Goal: Use online tool/utility: Utilize a website feature to perform a specific function

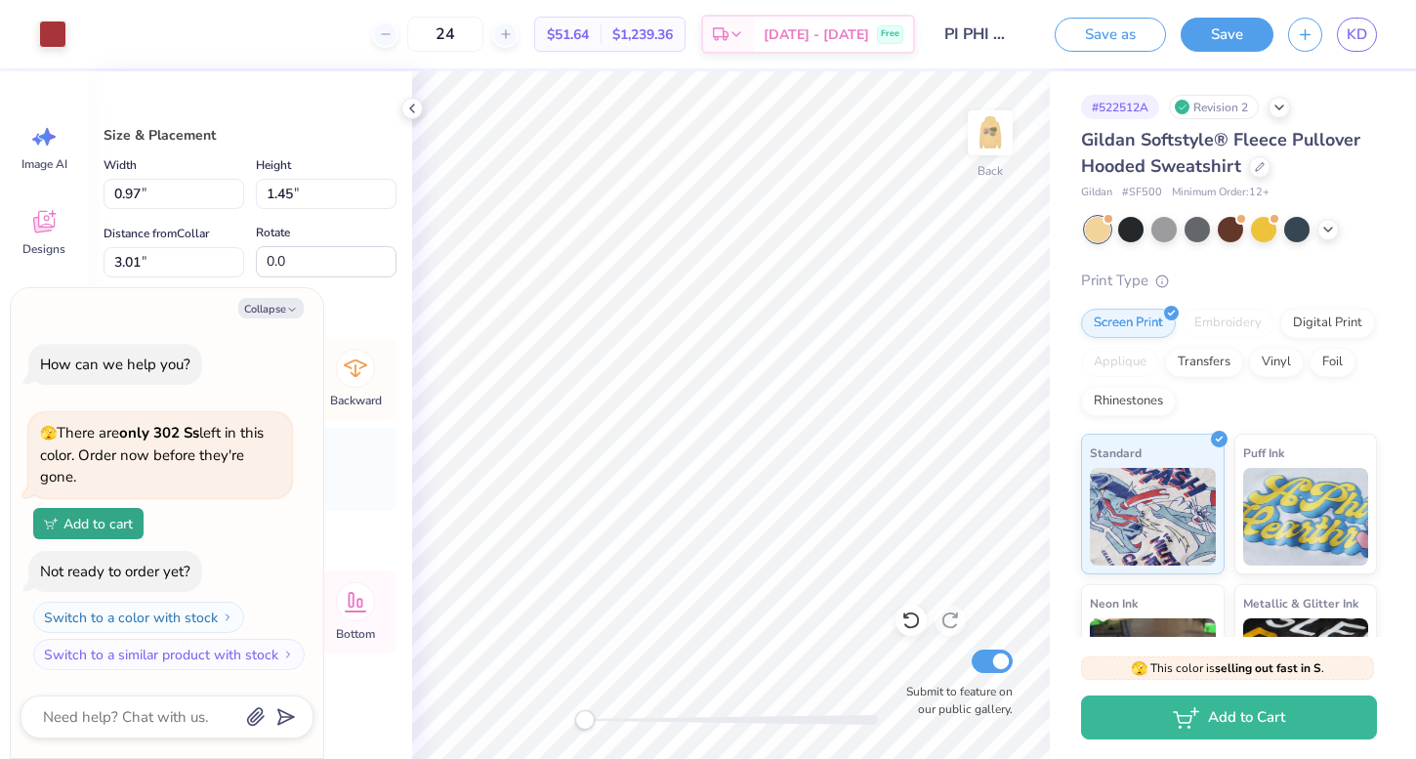
type textarea "x"
type input "1.27"
type input "1.46"
type input "3.00"
type textarea "x"
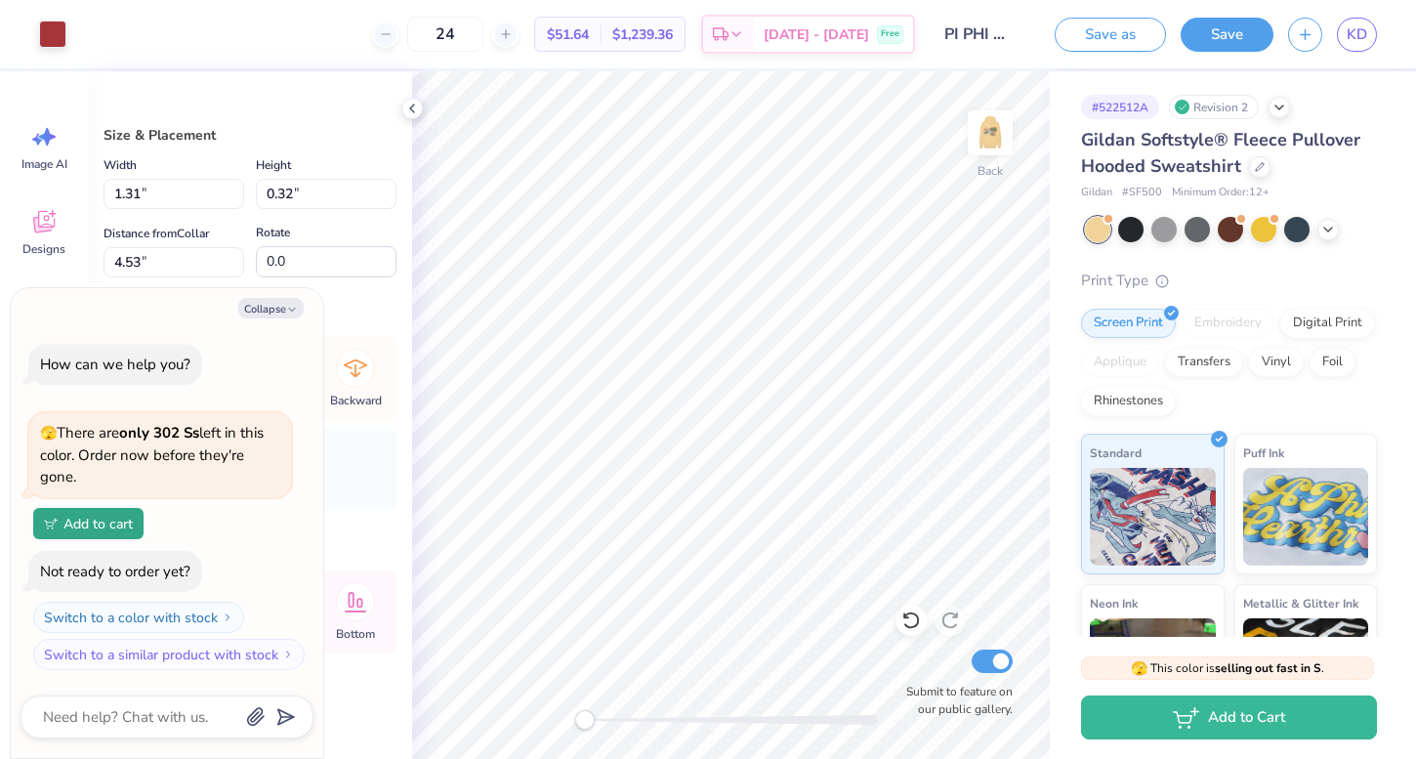
type input "0.97"
type input "1.45"
type input "3.01"
type textarea "x"
type input "1.14"
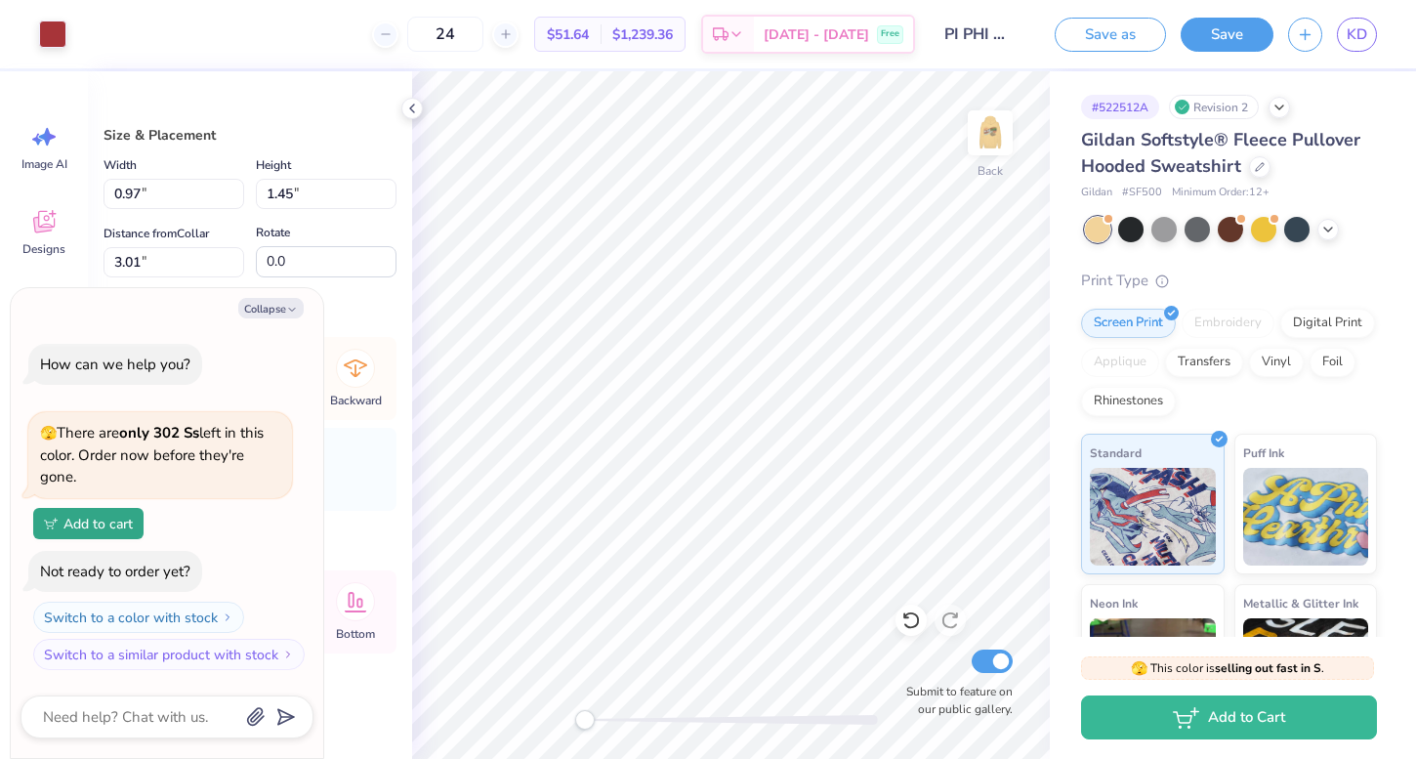
type input "1.48"
type input "3.00"
click at [58, 40] on div at bounding box center [52, 32] width 27 height 27
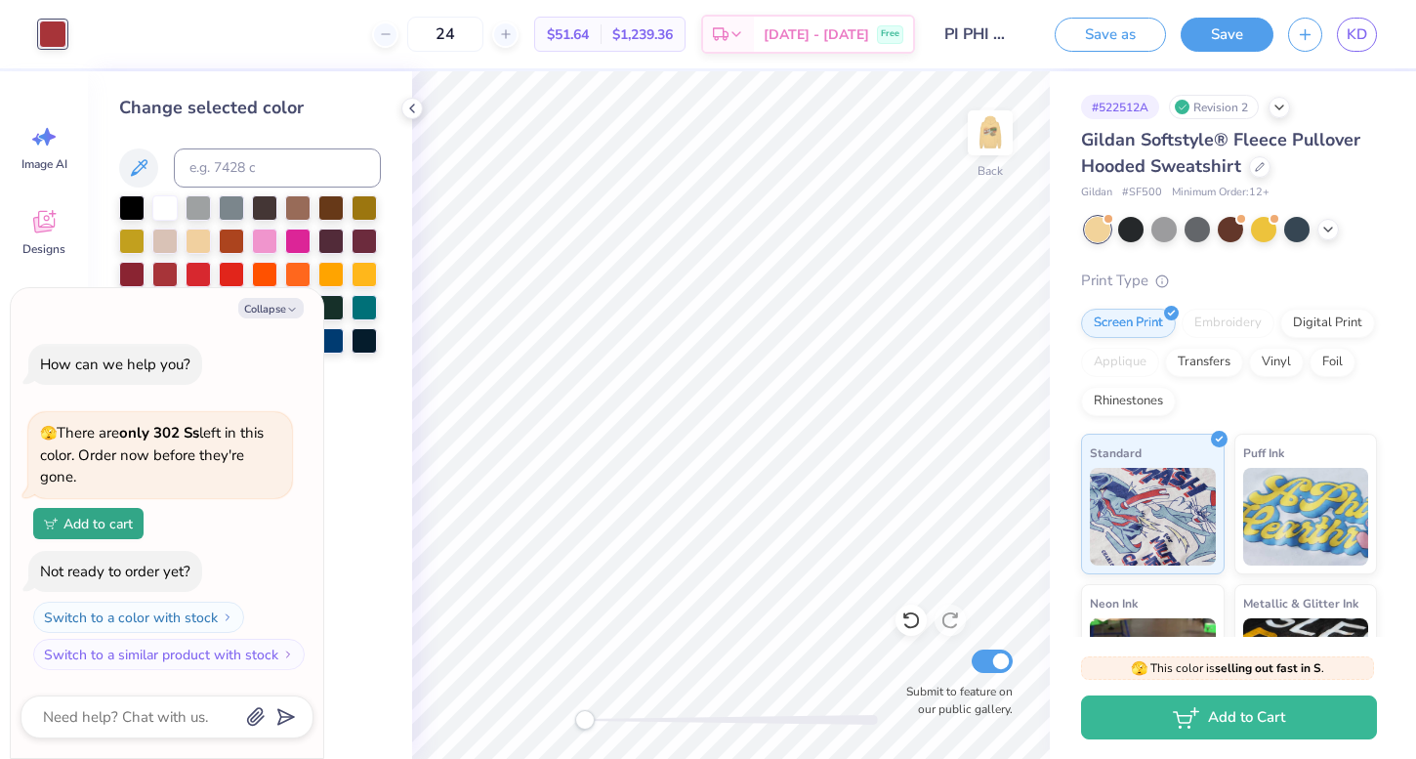
click at [287, 321] on div "Collapse How can we help you? 🫣 There are only 302 Ss left in this color. Order…" at bounding box center [167, 523] width 312 height 471
click at [285, 312] on button "Collapse" at bounding box center [270, 308] width 65 height 21
type textarea "x"
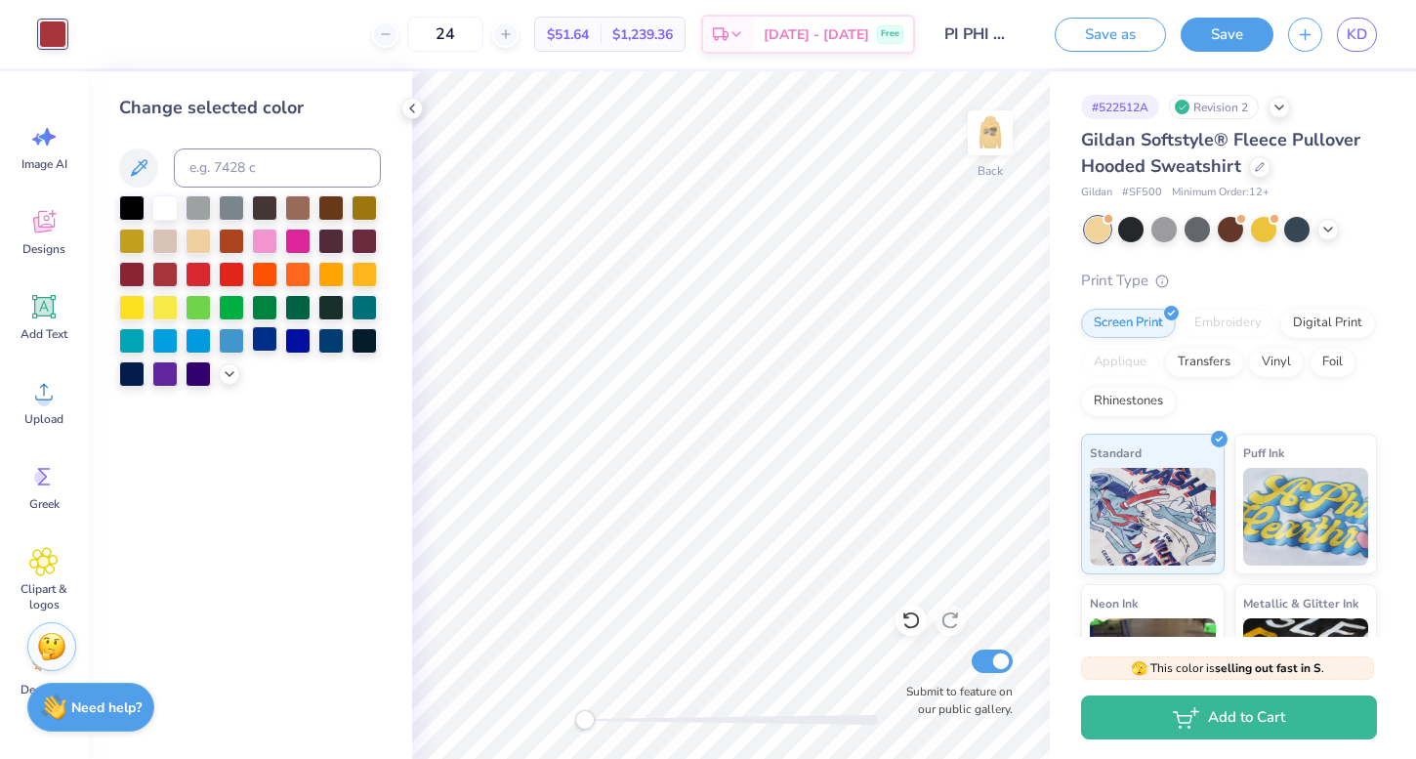
click at [267, 350] on div at bounding box center [264, 338] width 25 height 25
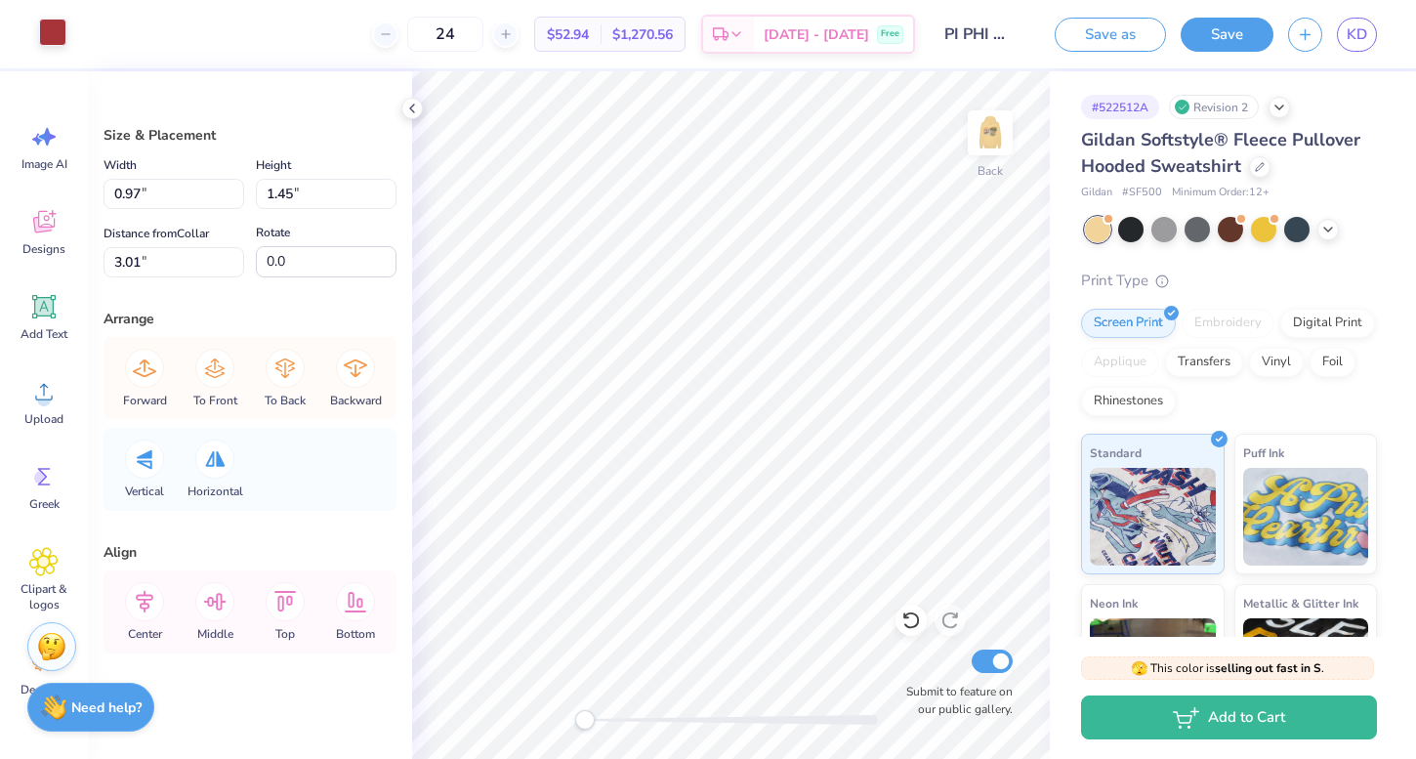
click at [53, 30] on div at bounding box center [52, 32] width 27 height 27
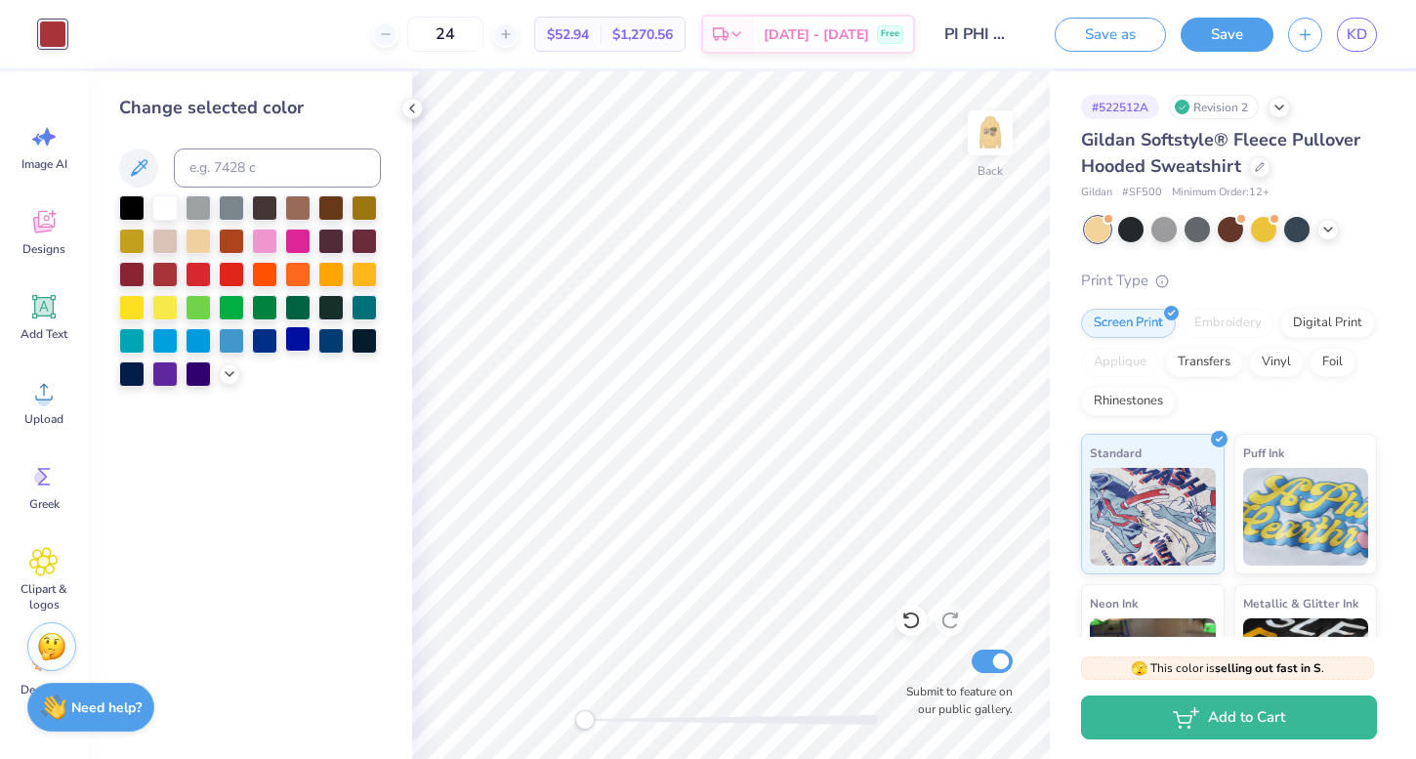
click at [297, 340] on div at bounding box center [297, 338] width 25 height 25
click at [268, 348] on div at bounding box center [264, 338] width 25 height 25
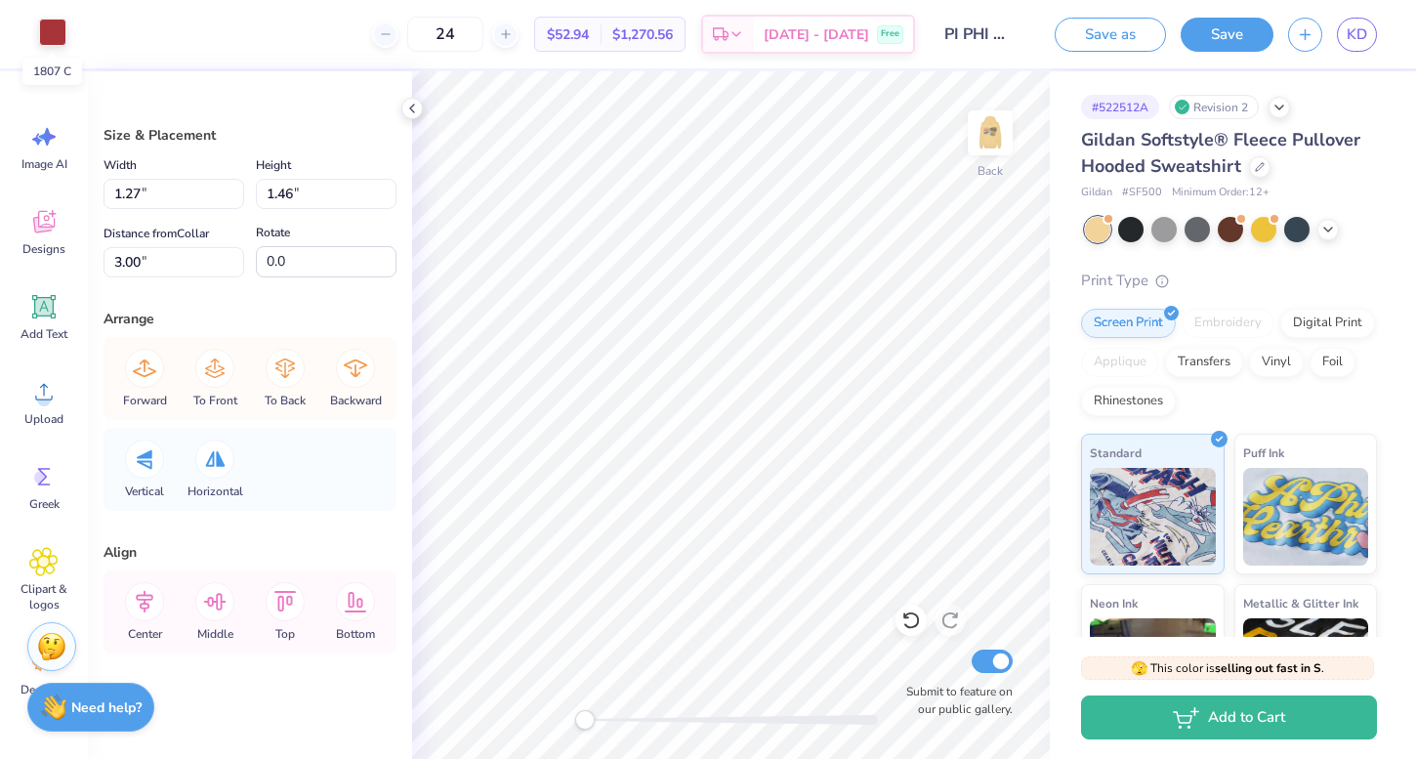
click at [65, 24] on div at bounding box center [52, 32] width 27 height 27
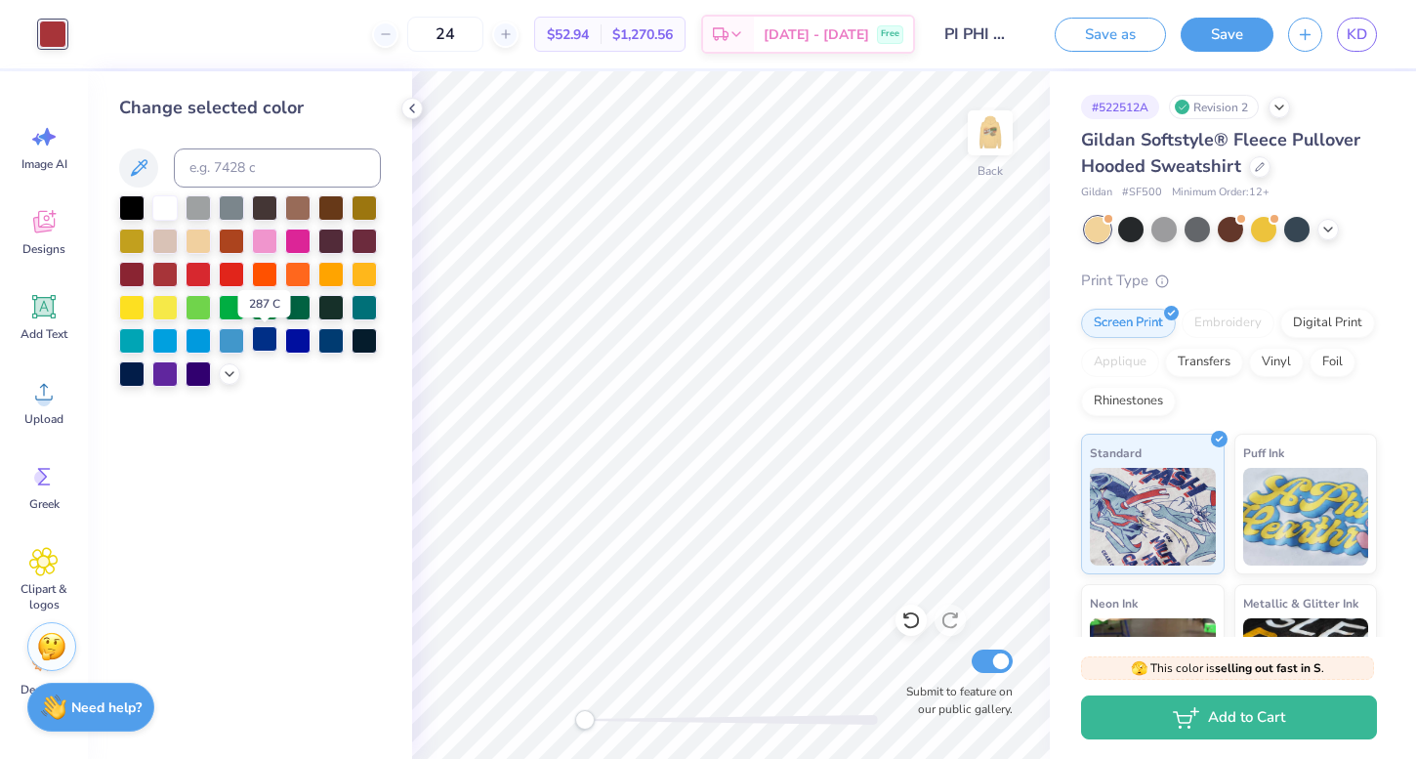
click at [263, 352] on div at bounding box center [264, 338] width 25 height 25
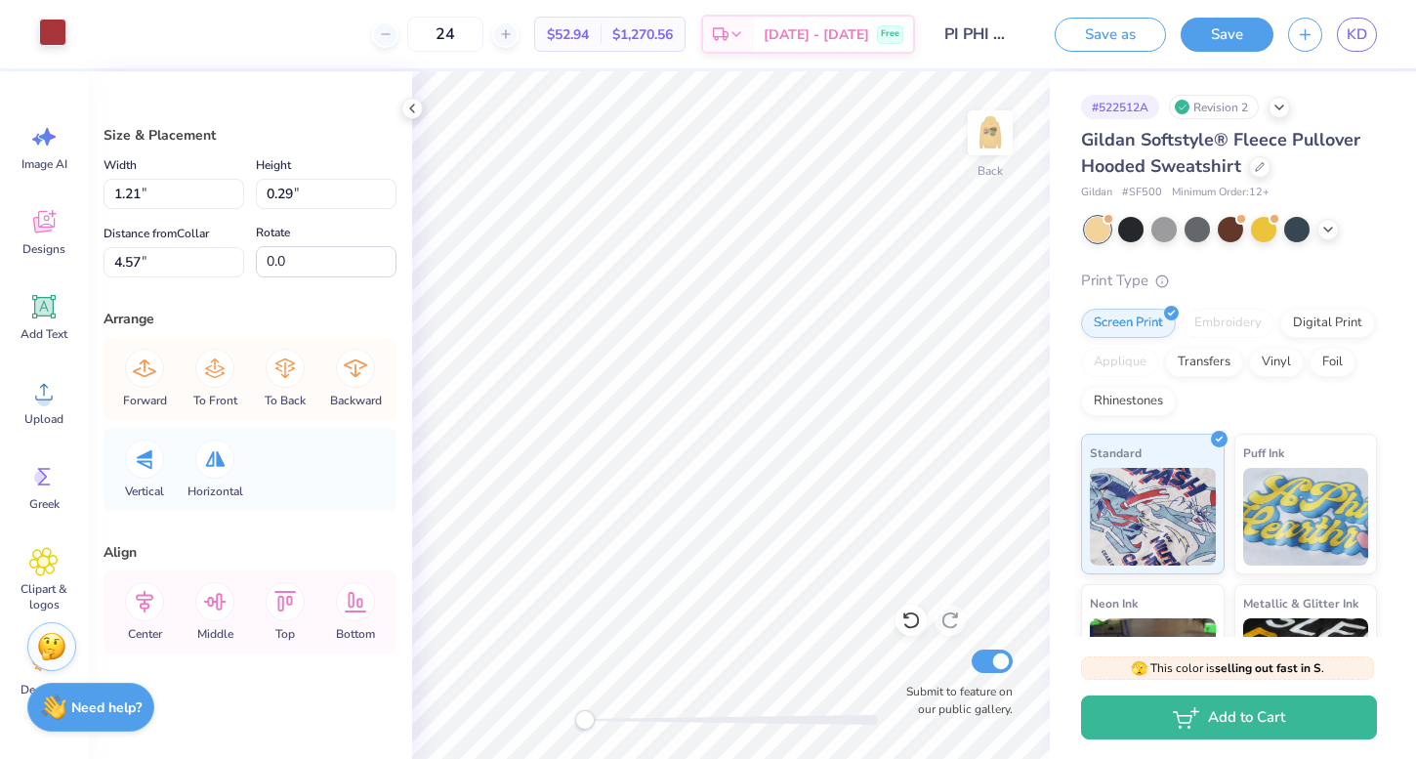
click at [53, 46] on div at bounding box center [52, 32] width 27 height 27
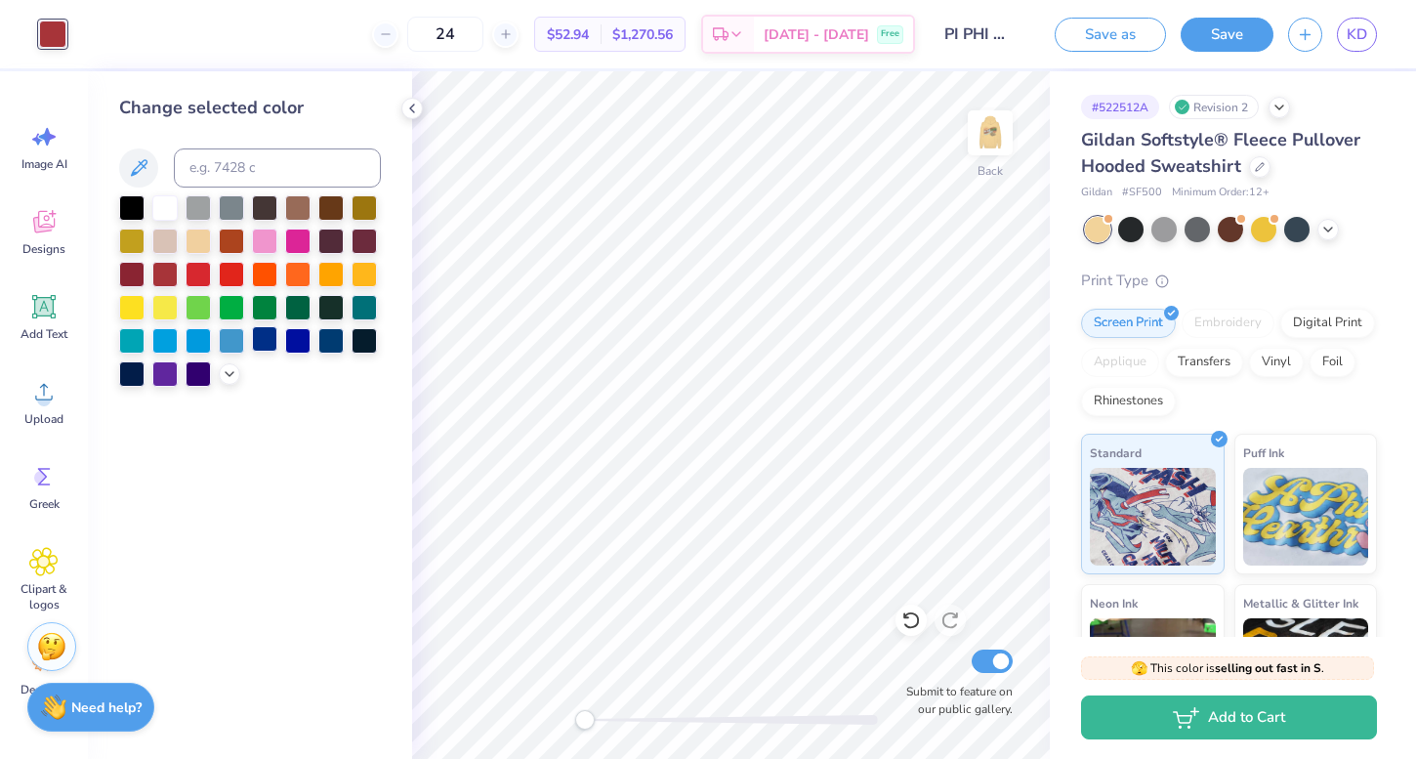
click at [269, 344] on div at bounding box center [264, 338] width 25 height 25
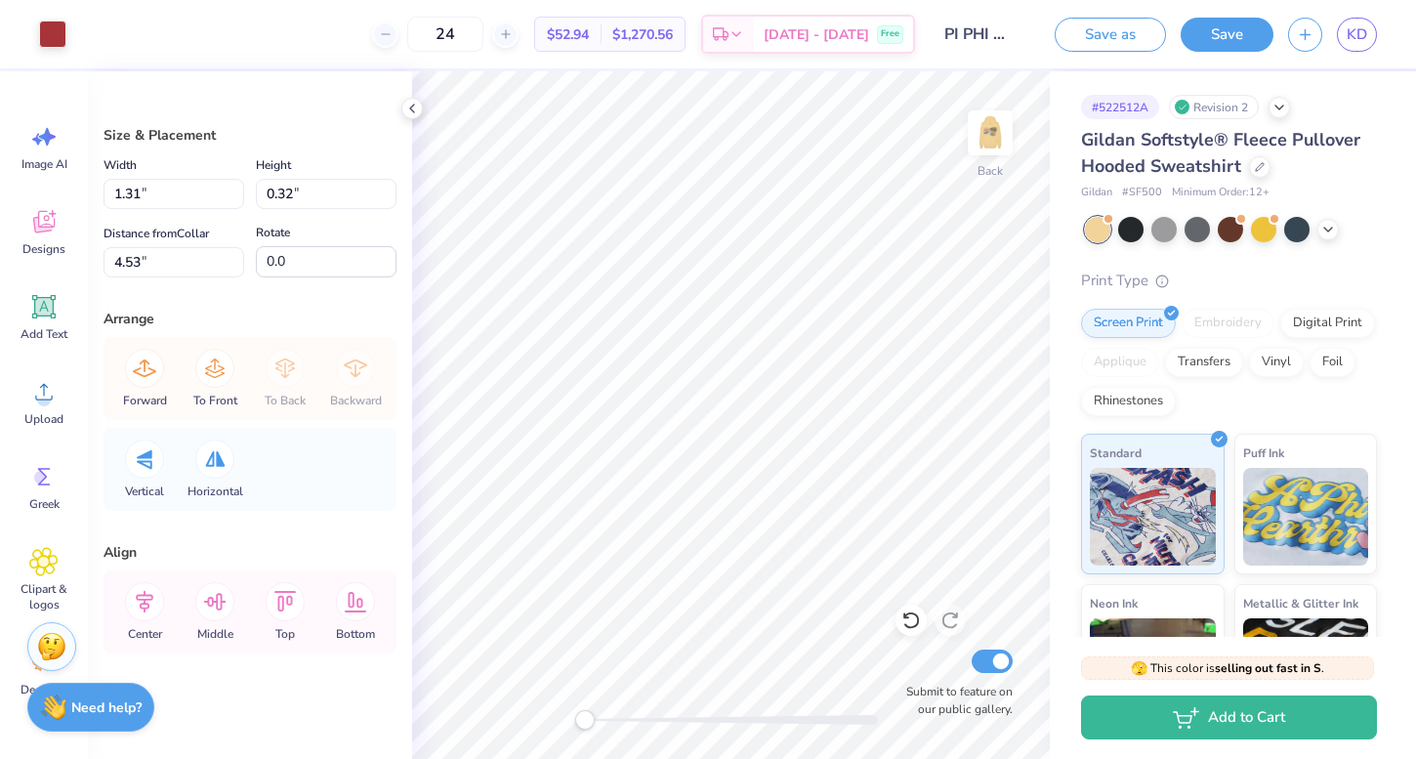
type input "0.40"
type input "0.34"
type input "4.51"
click at [39, 46] on div at bounding box center [52, 32] width 27 height 27
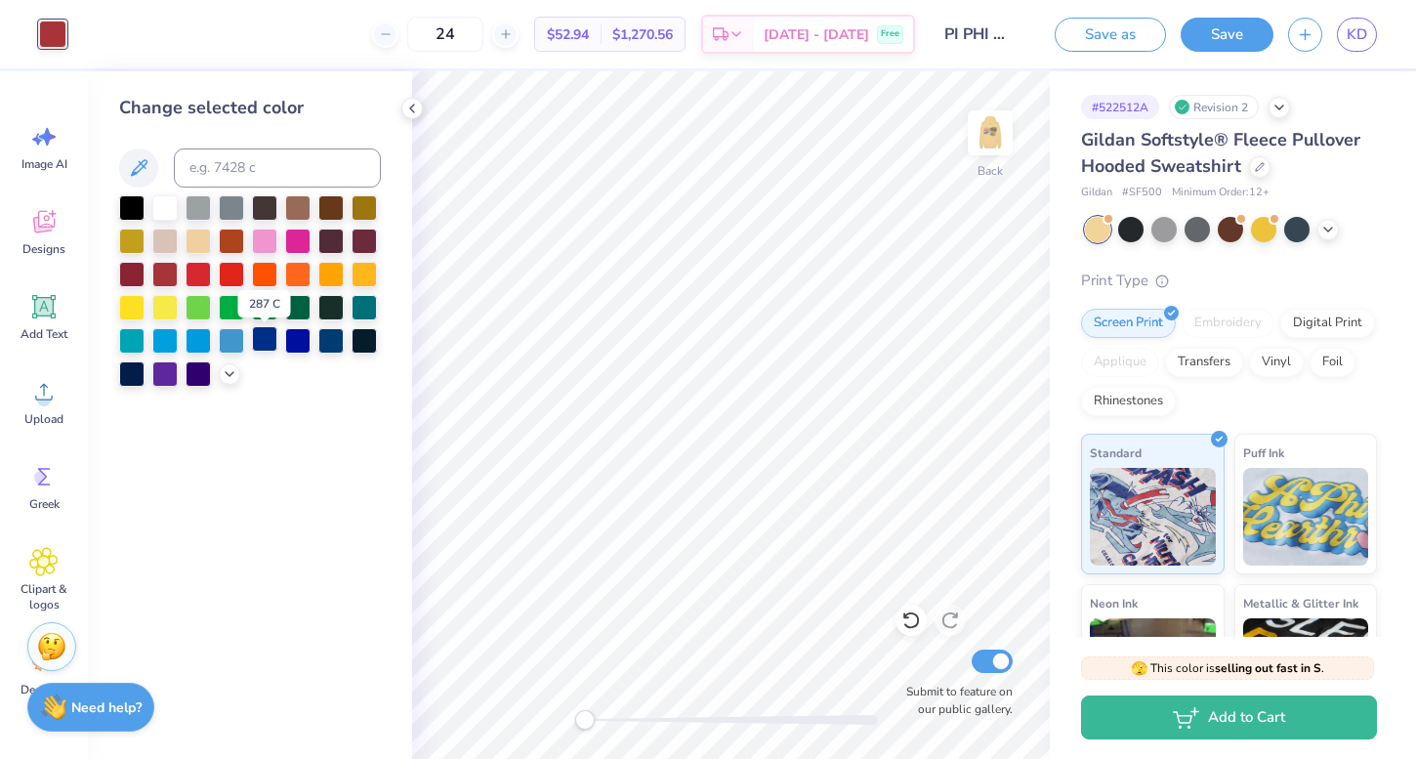
click at [273, 344] on div at bounding box center [264, 338] width 25 height 25
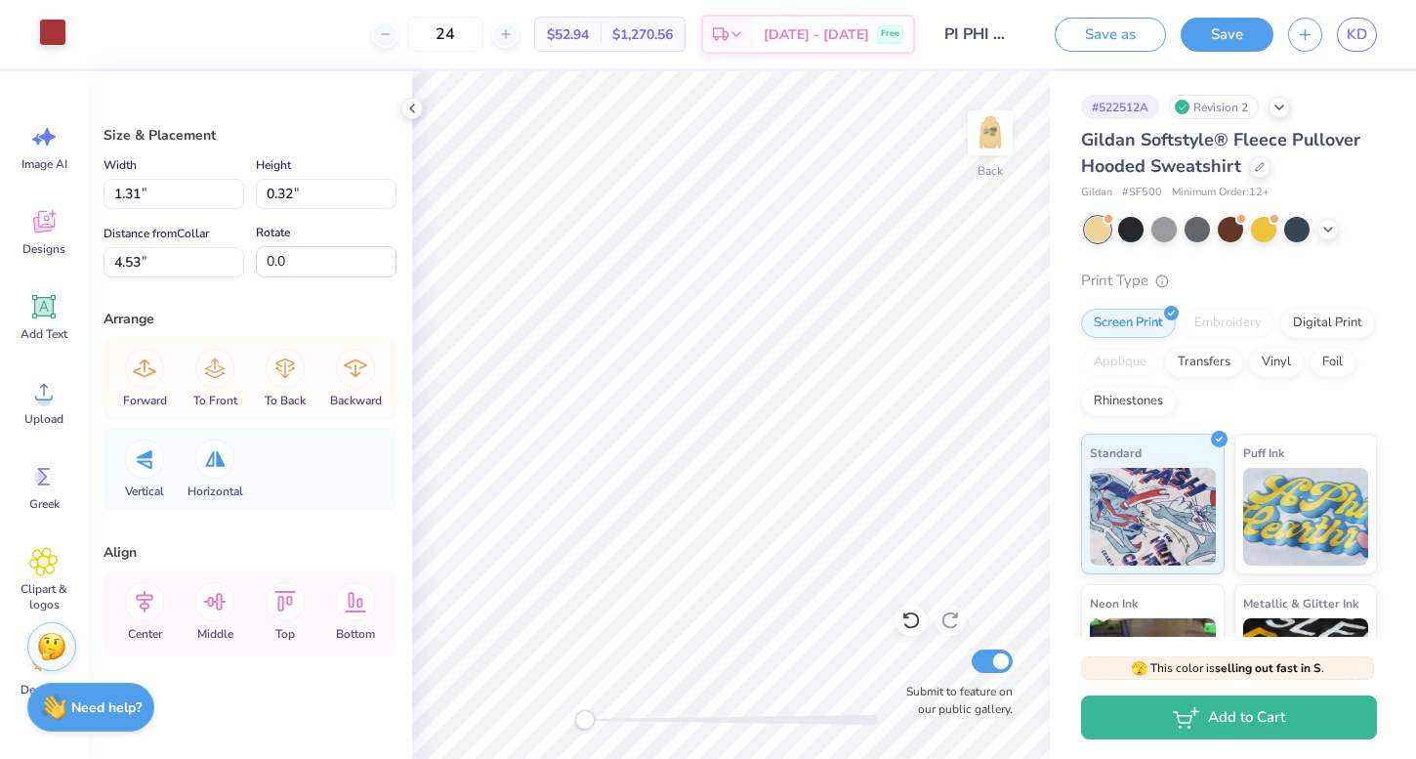
click at [63, 39] on div at bounding box center [52, 32] width 27 height 27
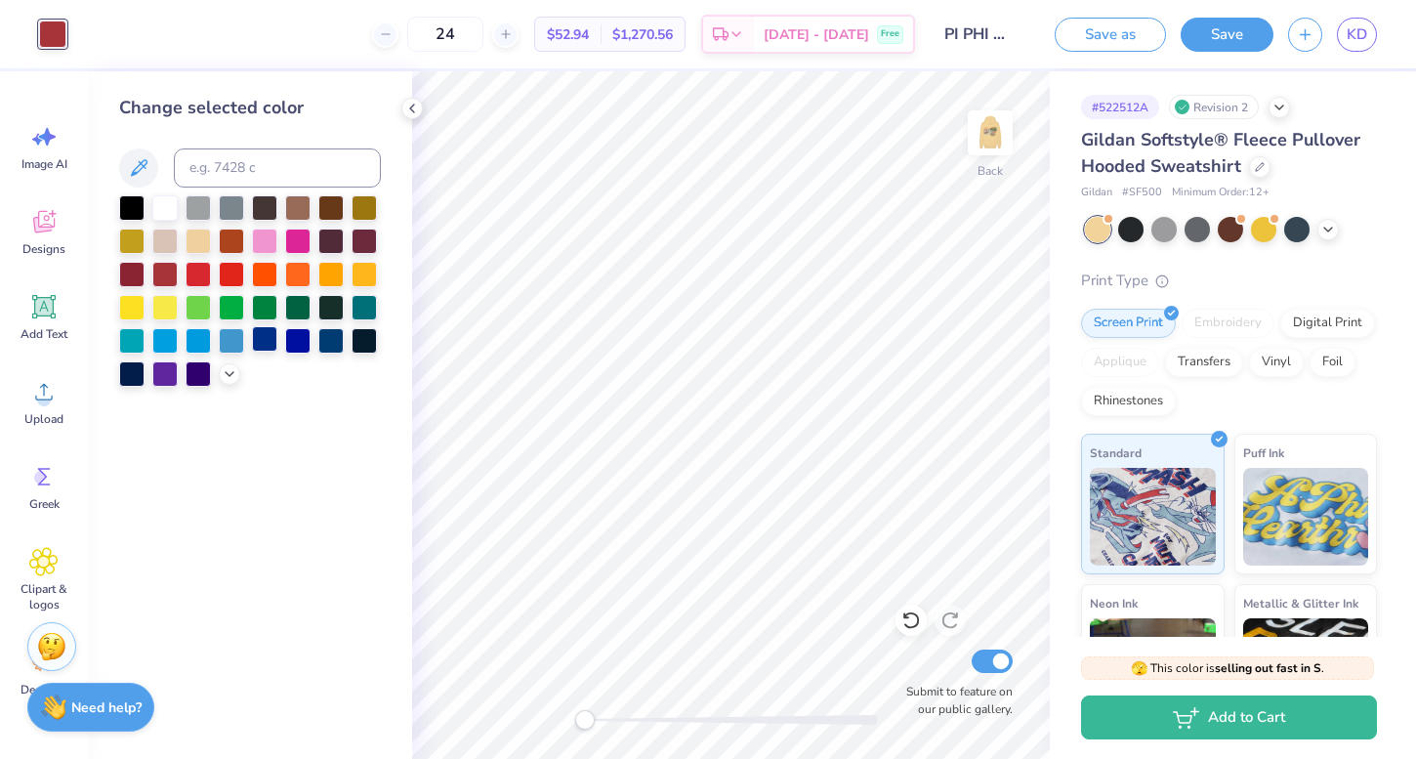
click at [259, 344] on div at bounding box center [264, 338] width 25 height 25
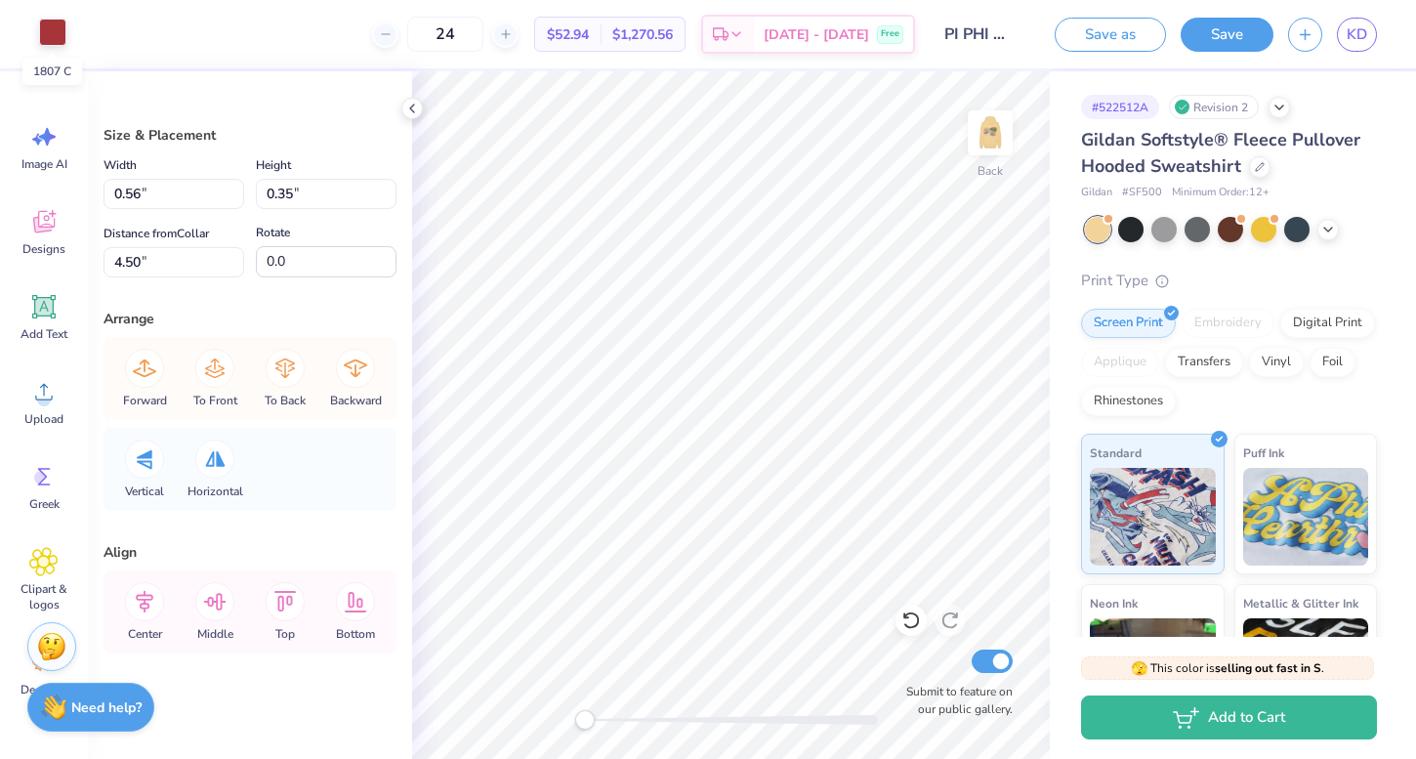
click at [54, 30] on div at bounding box center [52, 32] width 27 height 27
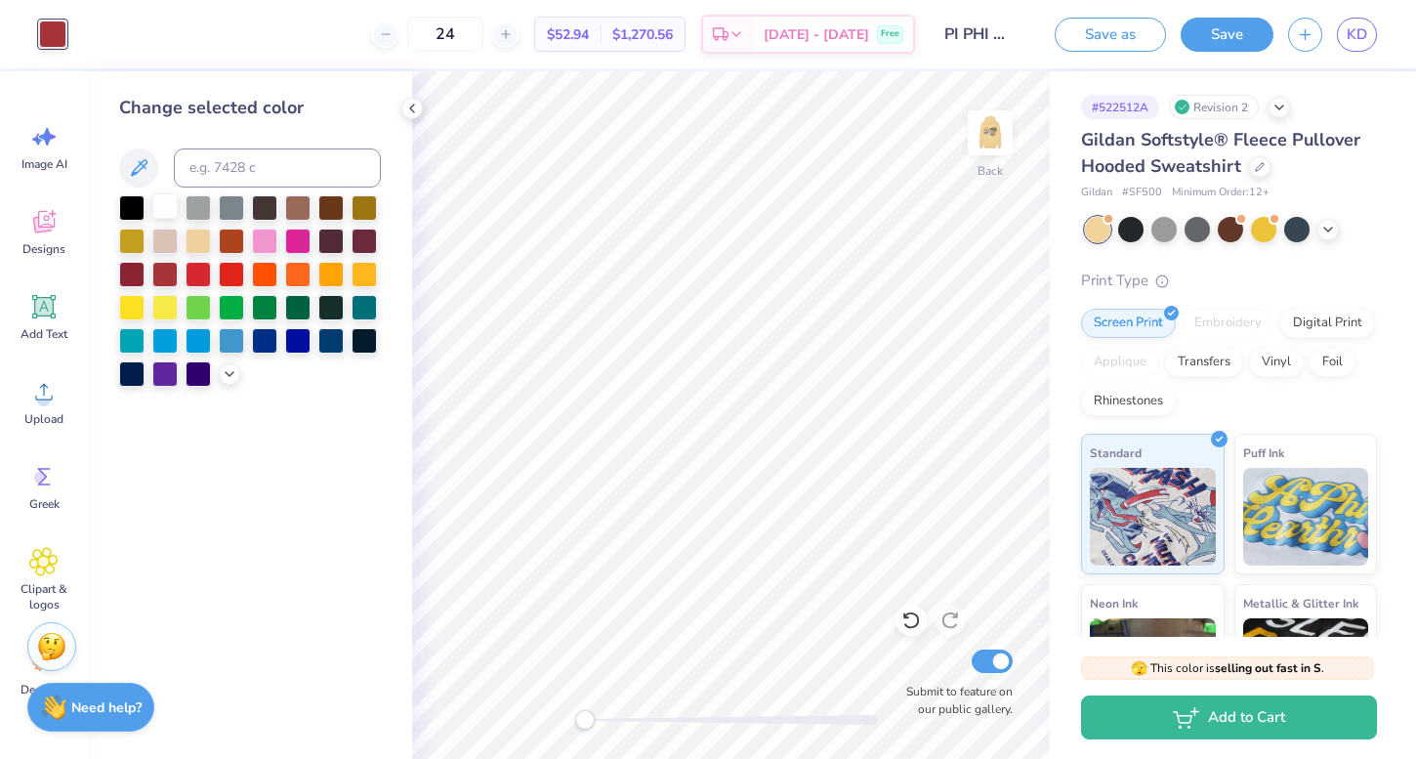
click at [167, 207] on div at bounding box center [164, 205] width 25 height 25
click at [1333, 225] on icon at bounding box center [1328, 228] width 16 height 16
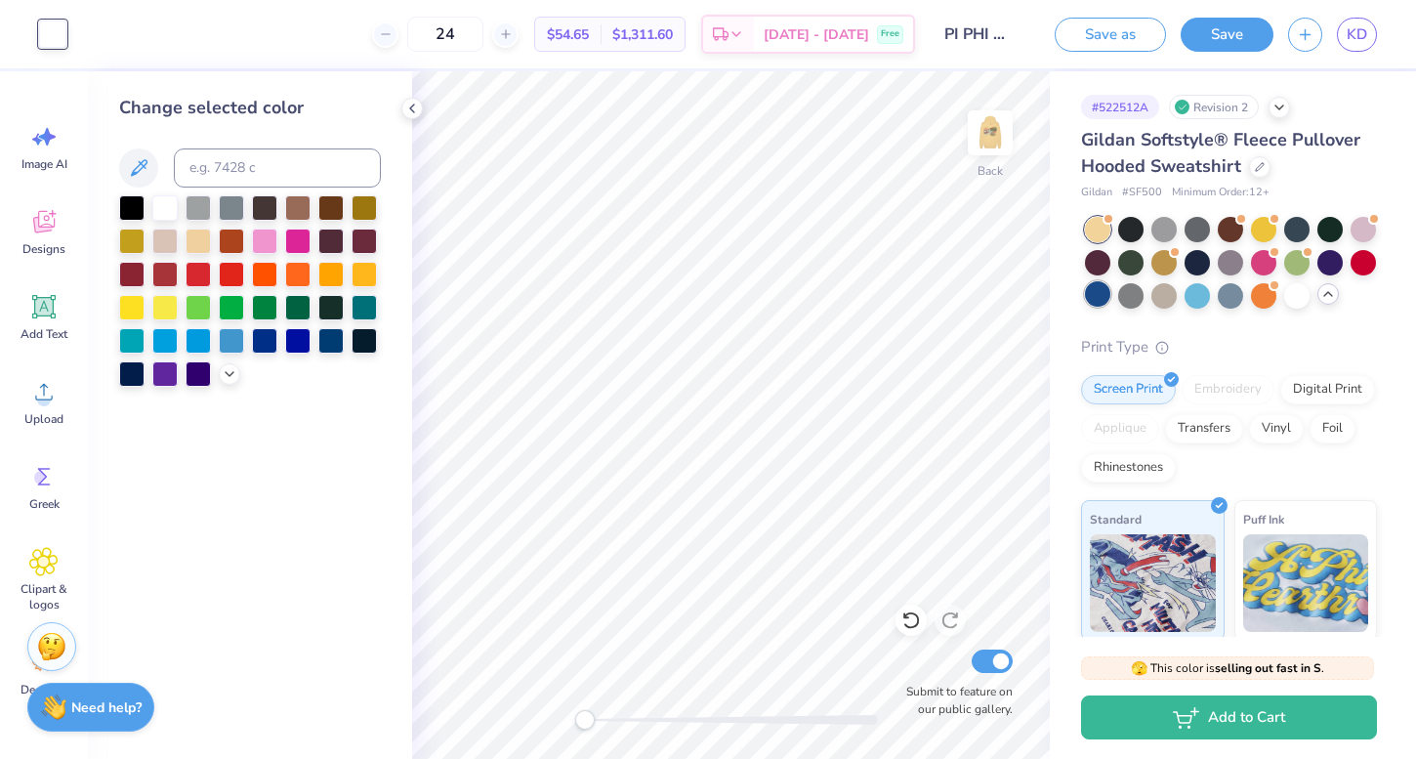
click at [1093, 299] on div at bounding box center [1097, 293] width 25 height 25
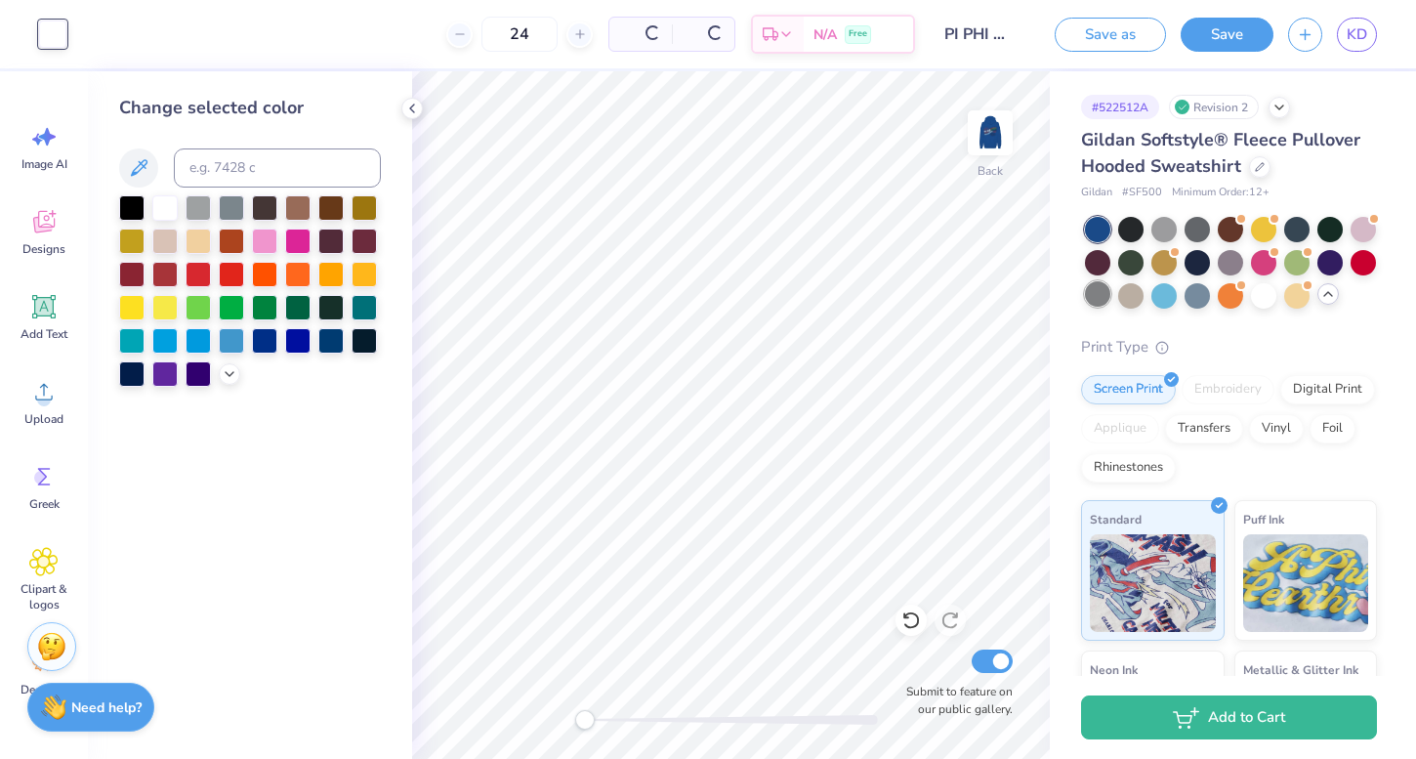
click at [1099, 295] on div at bounding box center [1097, 293] width 25 height 25
click at [1329, 265] on div at bounding box center [1329, 260] width 25 height 25
click at [1371, 259] on div at bounding box center [1363, 260] width 25 height 25
click at [1168, 229] on div at bounding box center [1163, 227] width 25 height 25
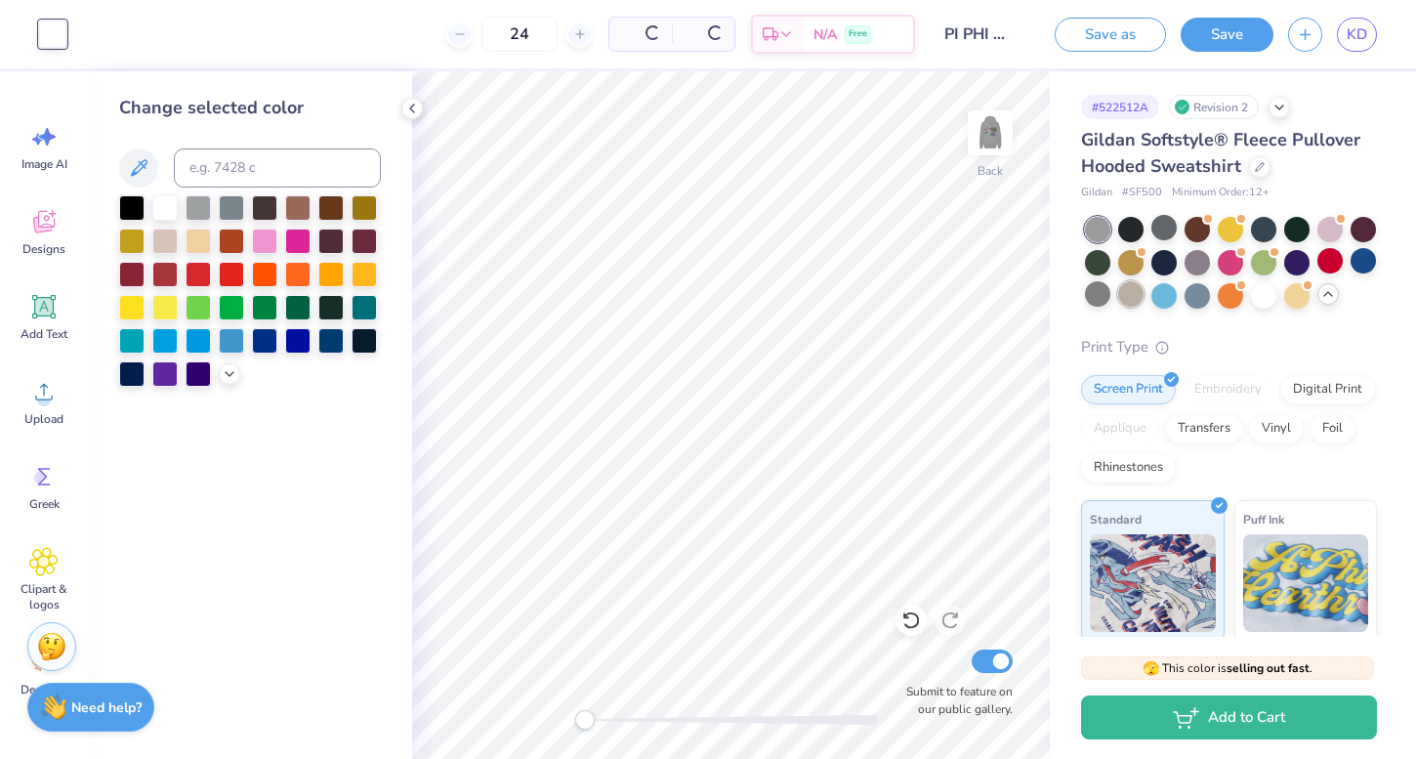
click at [1164, 229] on div at bounding box center [1163, 227] width 25 height 25
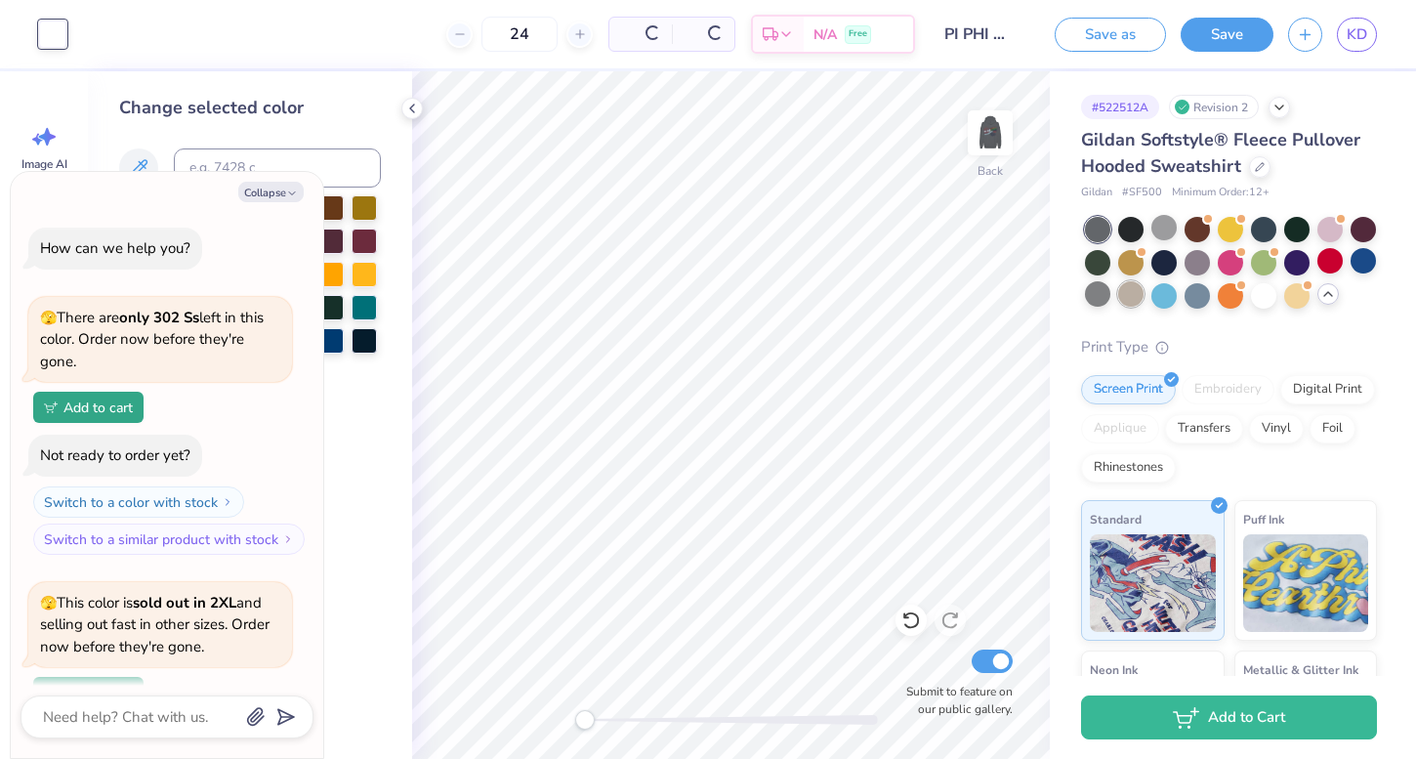
click at [1132, 303] on div at bounding box center [1130, 293] width 25 height 25
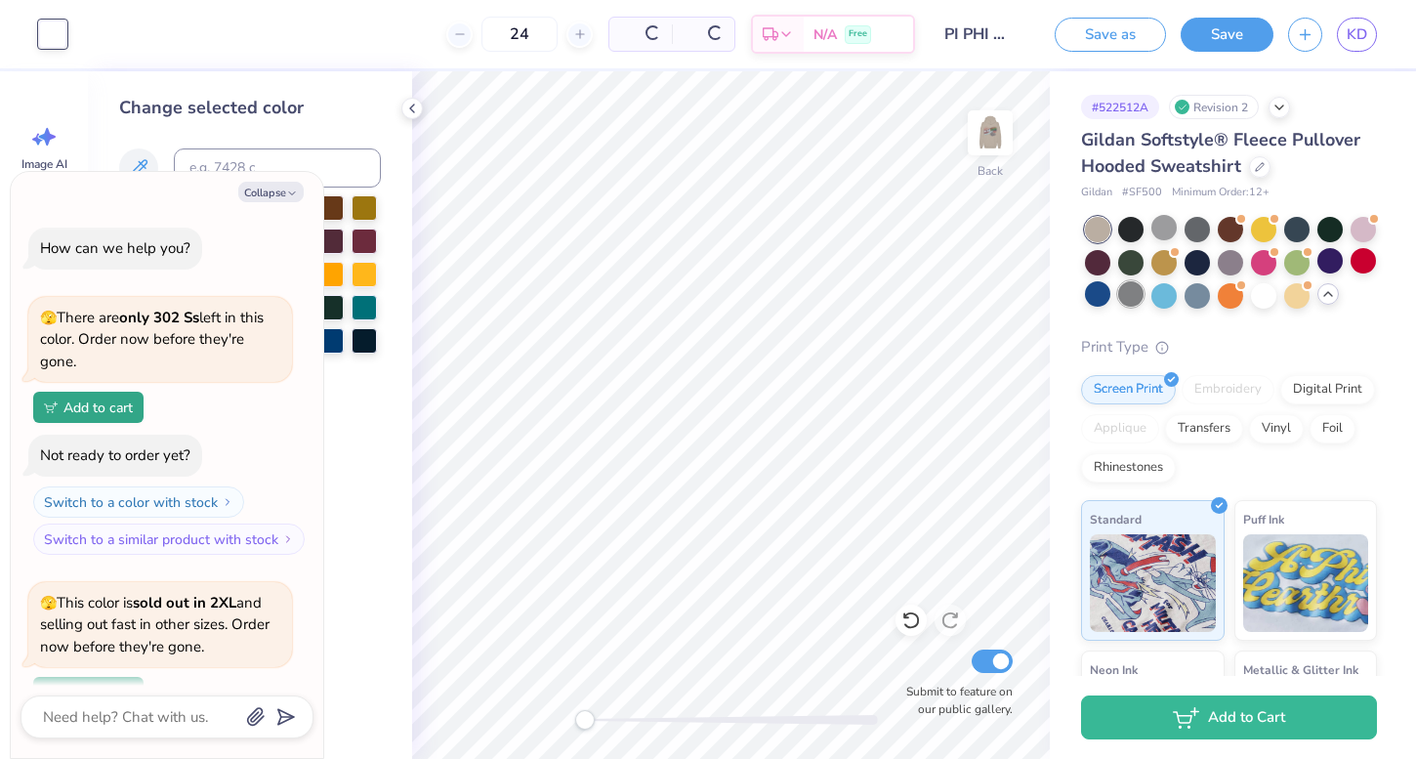
click at [1135, 297] on div at bounding box center [1130, 293] width 25 height 25
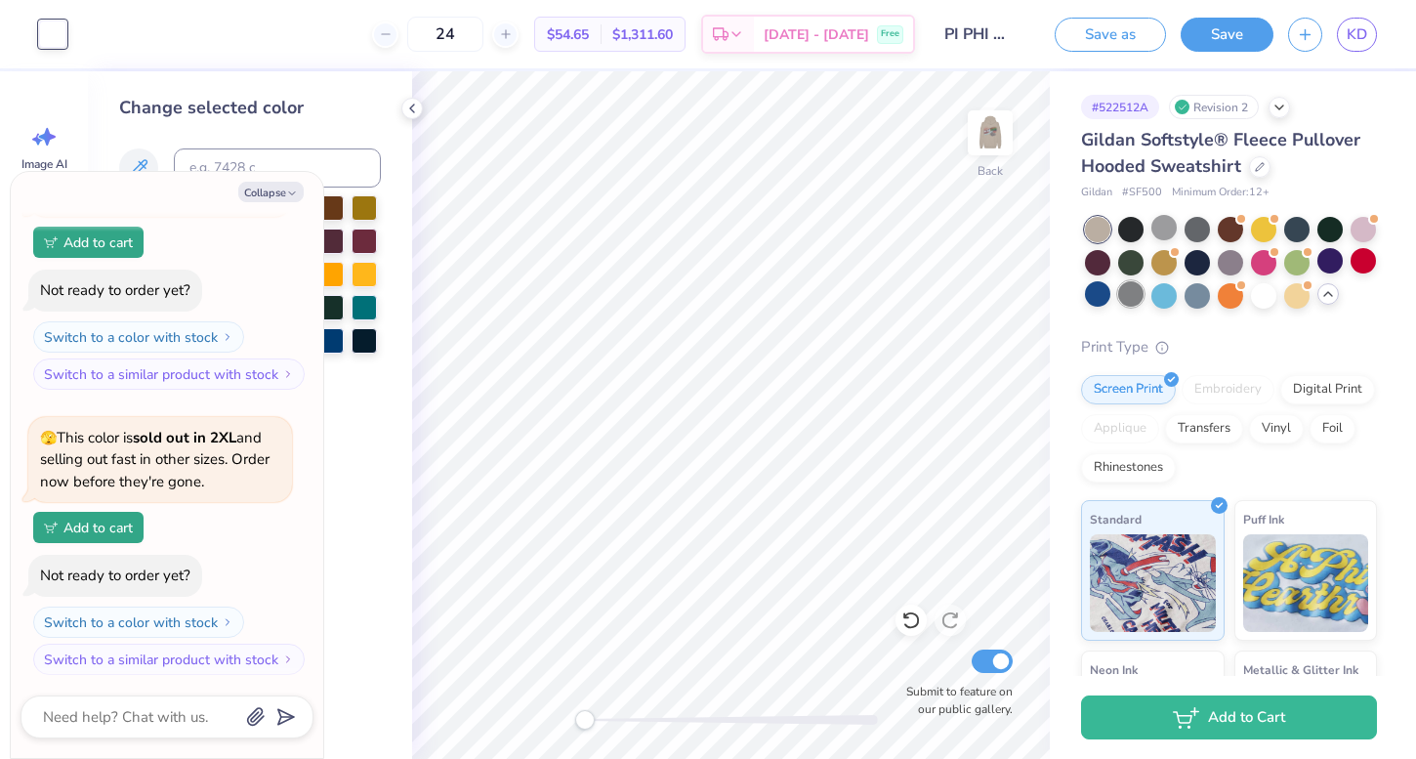
click at [1128, 295] on div at bounding box center [1130, 293] width 25 height 25
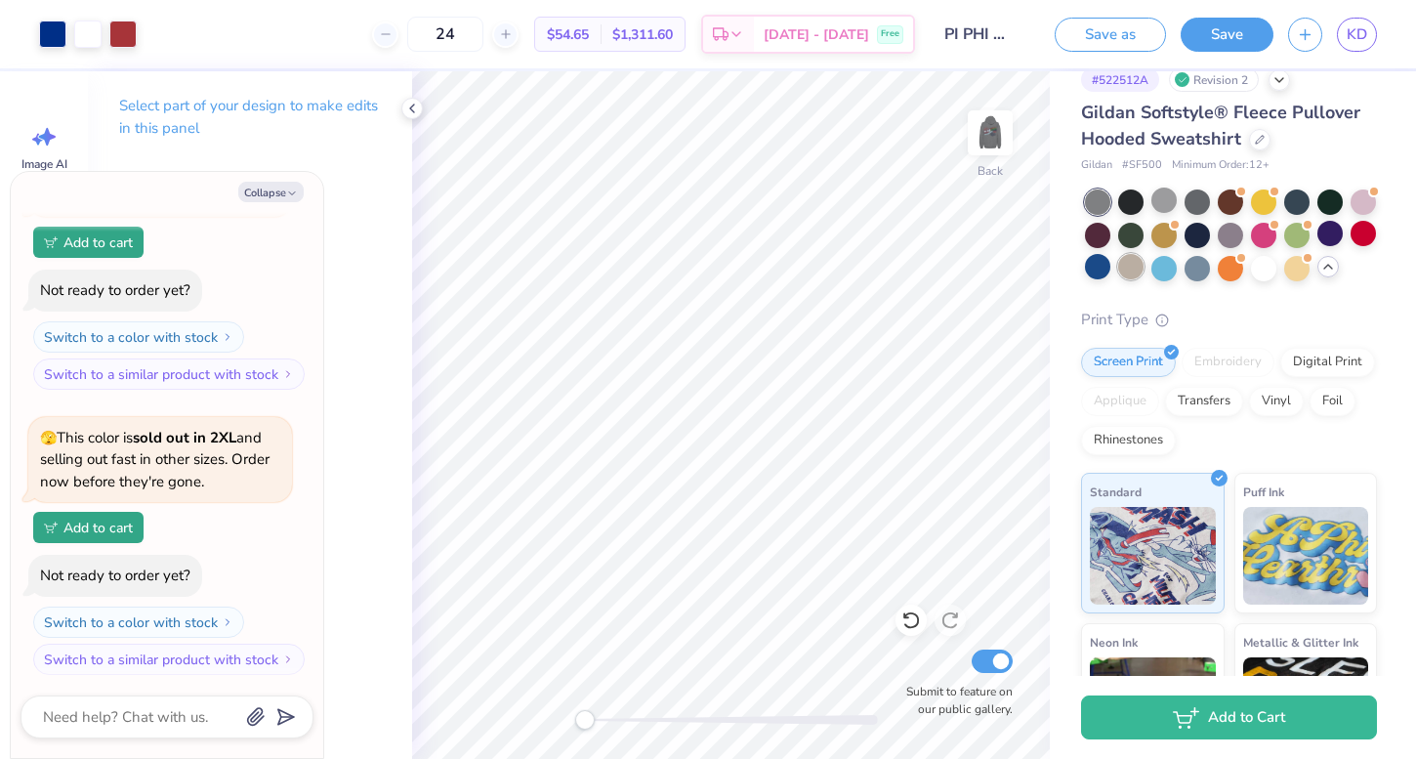
click at [1131, 276] on div at bounding box center [1130, 266] width 25 height 25
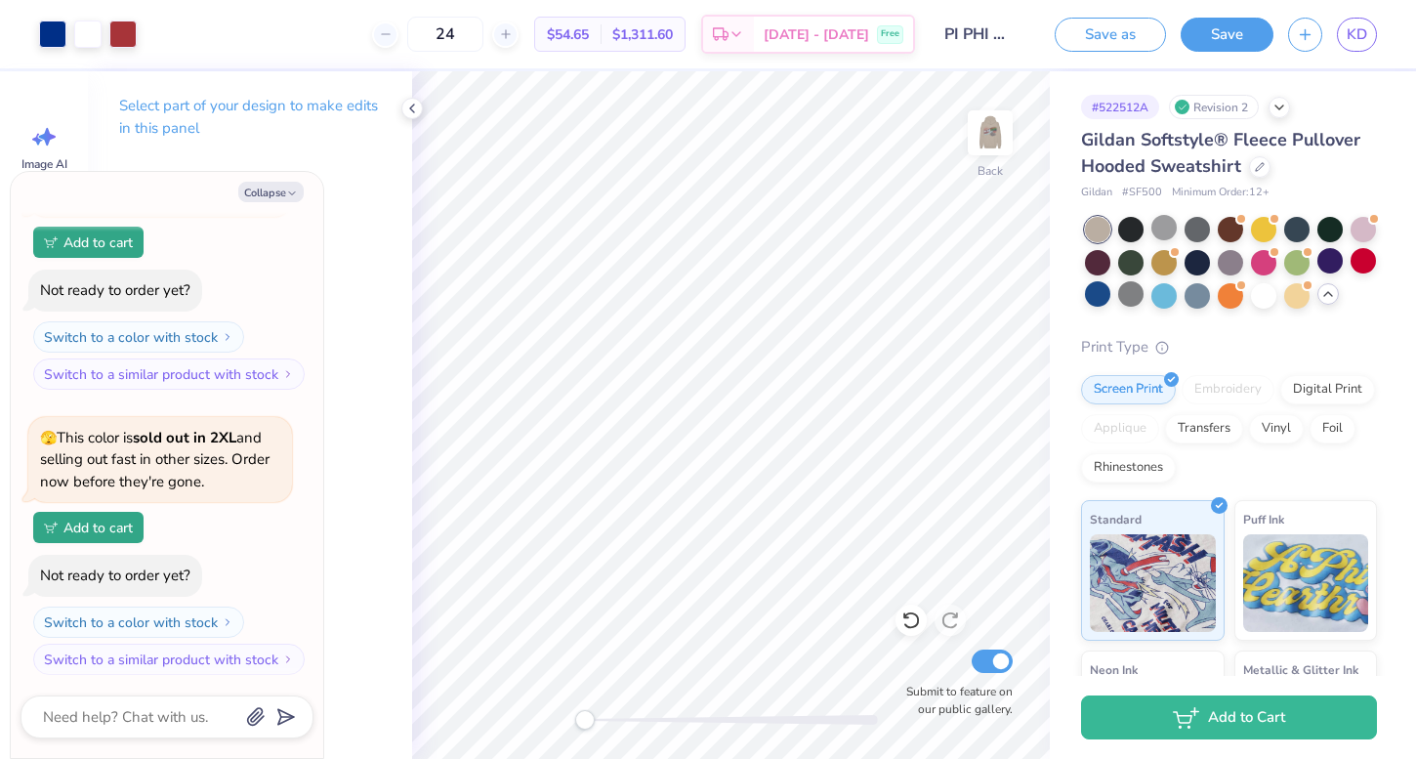
scroll to position [0, 0]
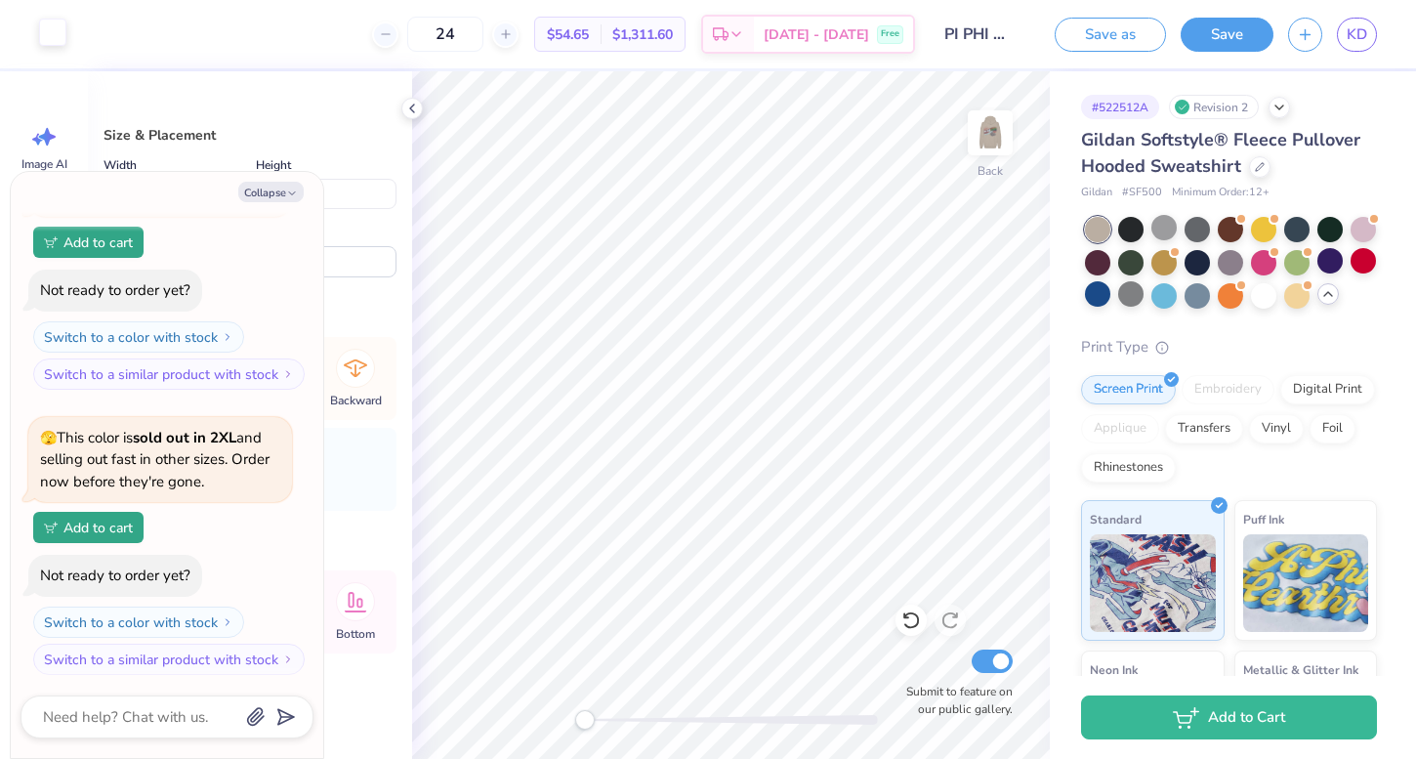
click at [57, 34] on div at bounding box center [52, 32] width 27 height 27
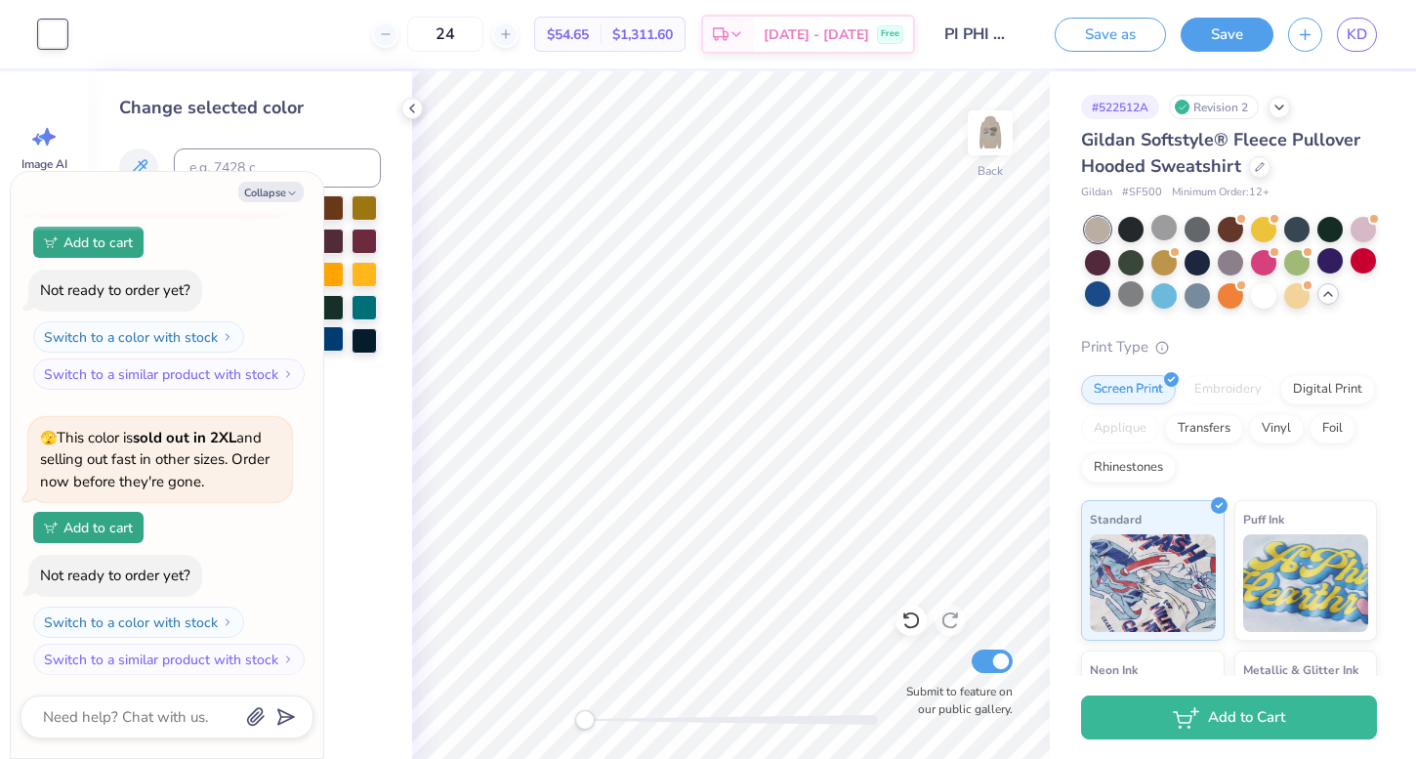
click at [334, 343] on div at bounding box center [330, 338] width 25 height 25
click at [293, 193] on icon "button" at bounding box center [292, 193] width 12 height 12
type textarea "x"
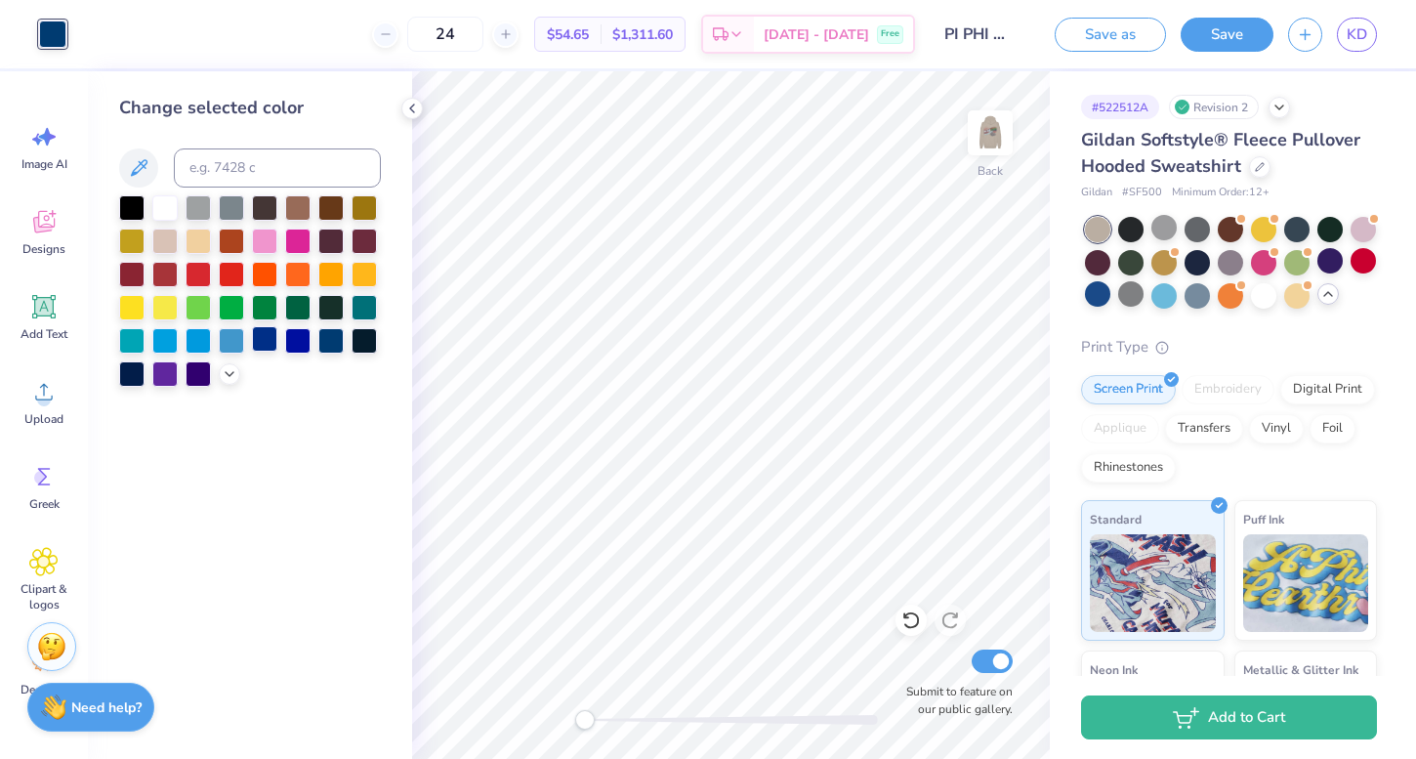
click at [272, 349] on div at bounding box center [264, 338] width 25 height 25
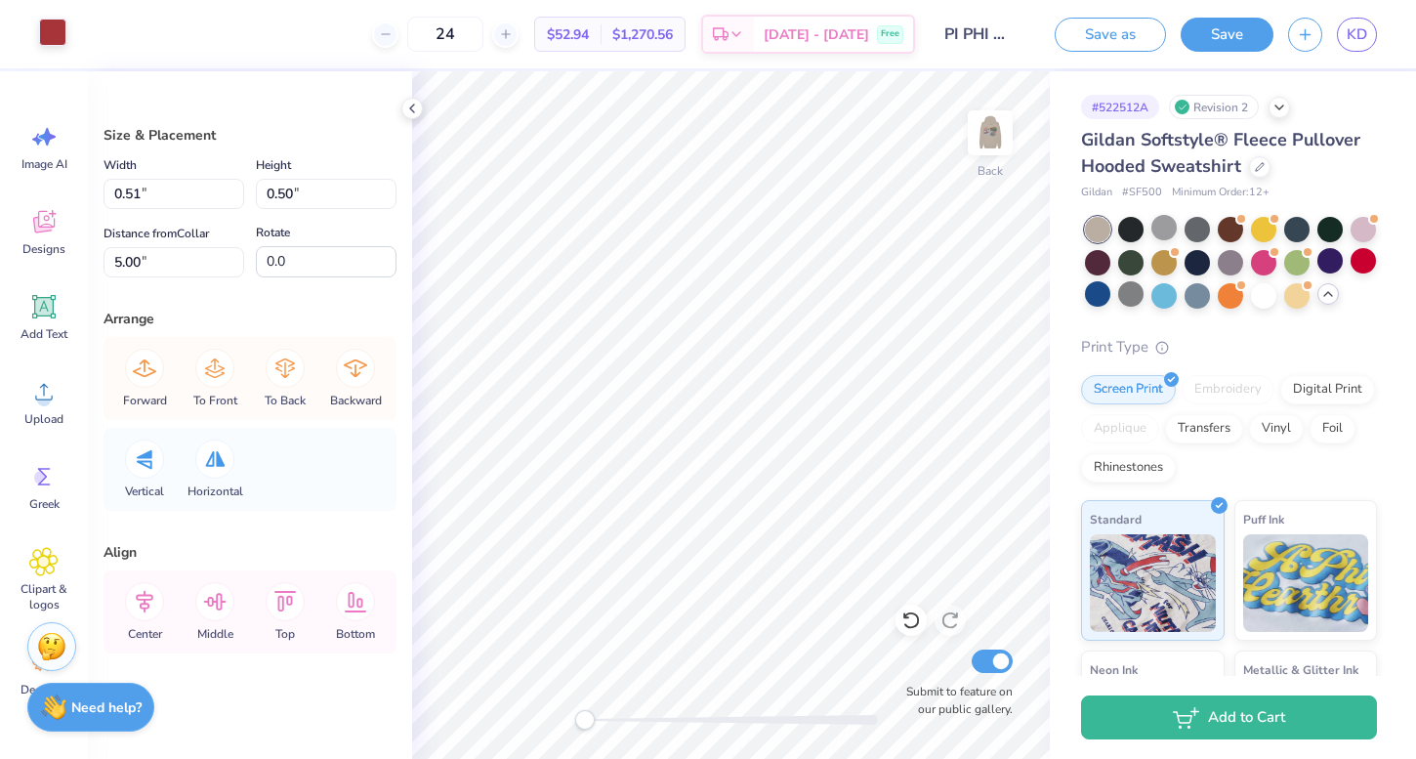
click at [56, 41] on div at bounding box center [52, 32] width 27 height 27
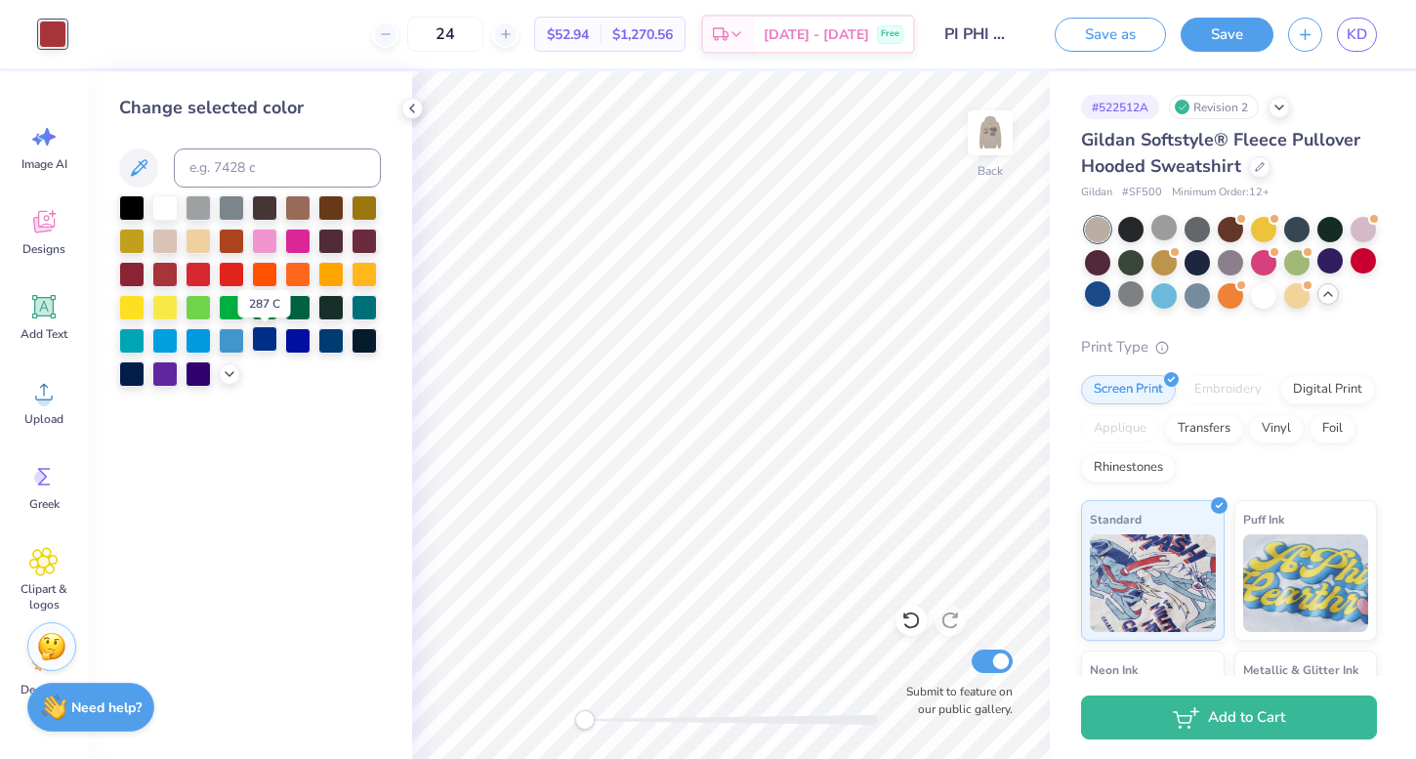
click at [258, 345] on div at bounding box center [264, 338] width 25 height 25
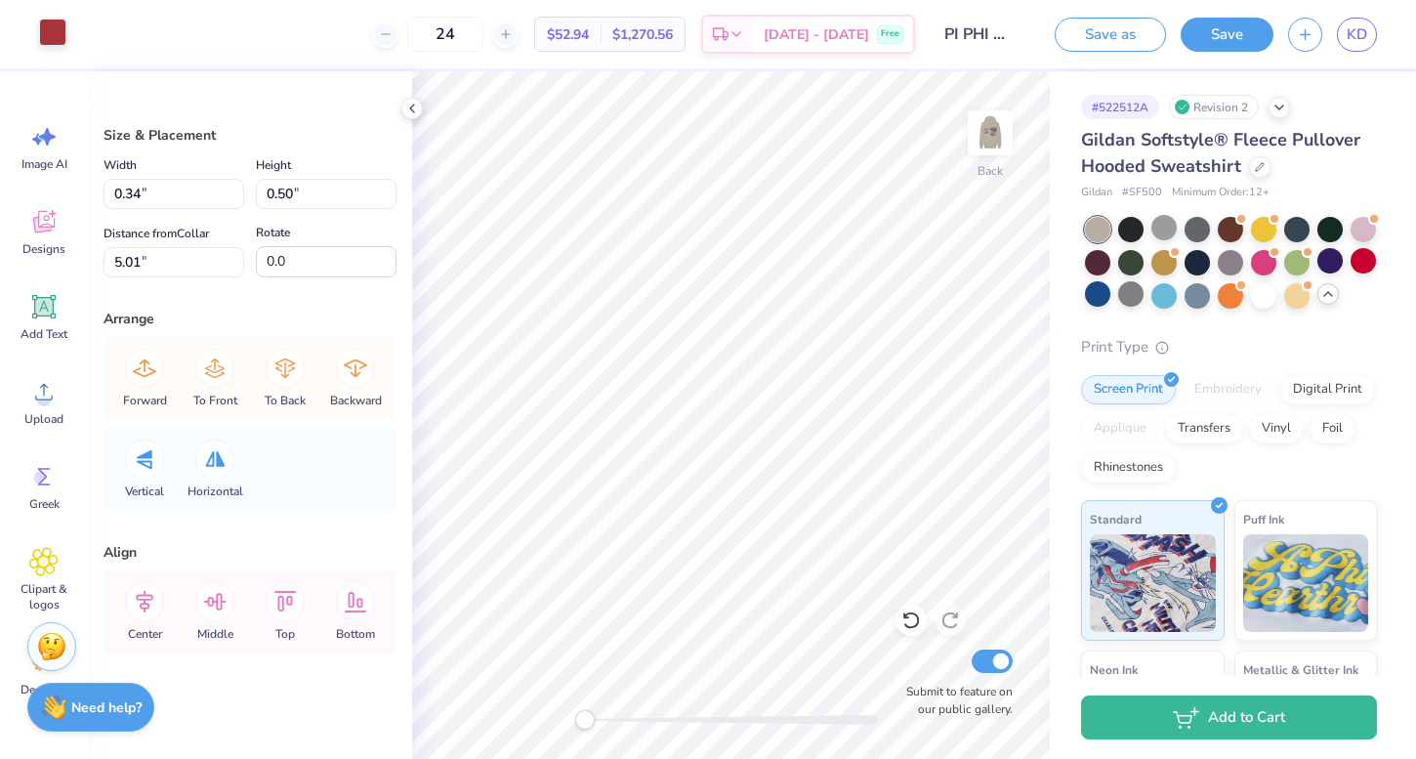
click at [42, 30] on div at bounding box center [52, 32] width 27 height 27
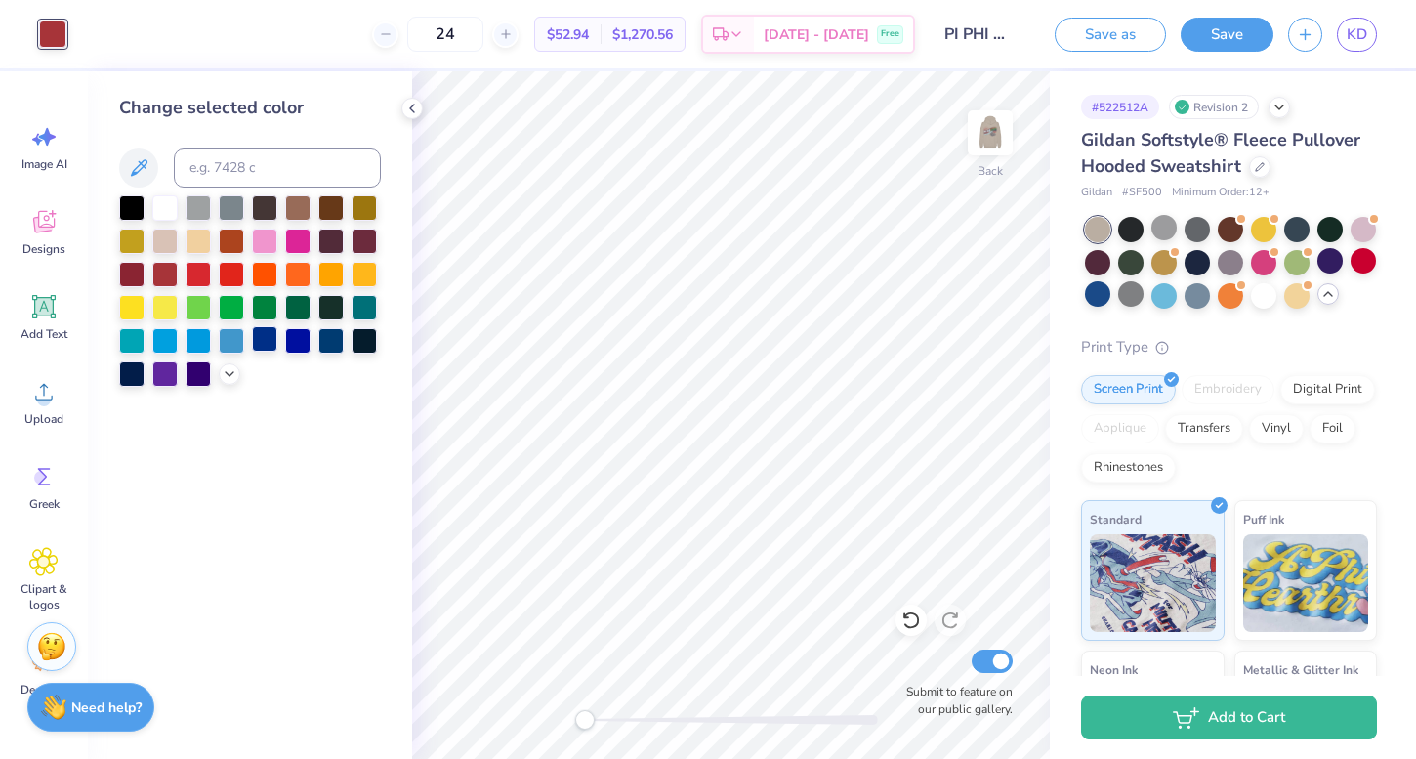
click at [265, 343] on div at bounding box center [264, 338] width 25 height 25
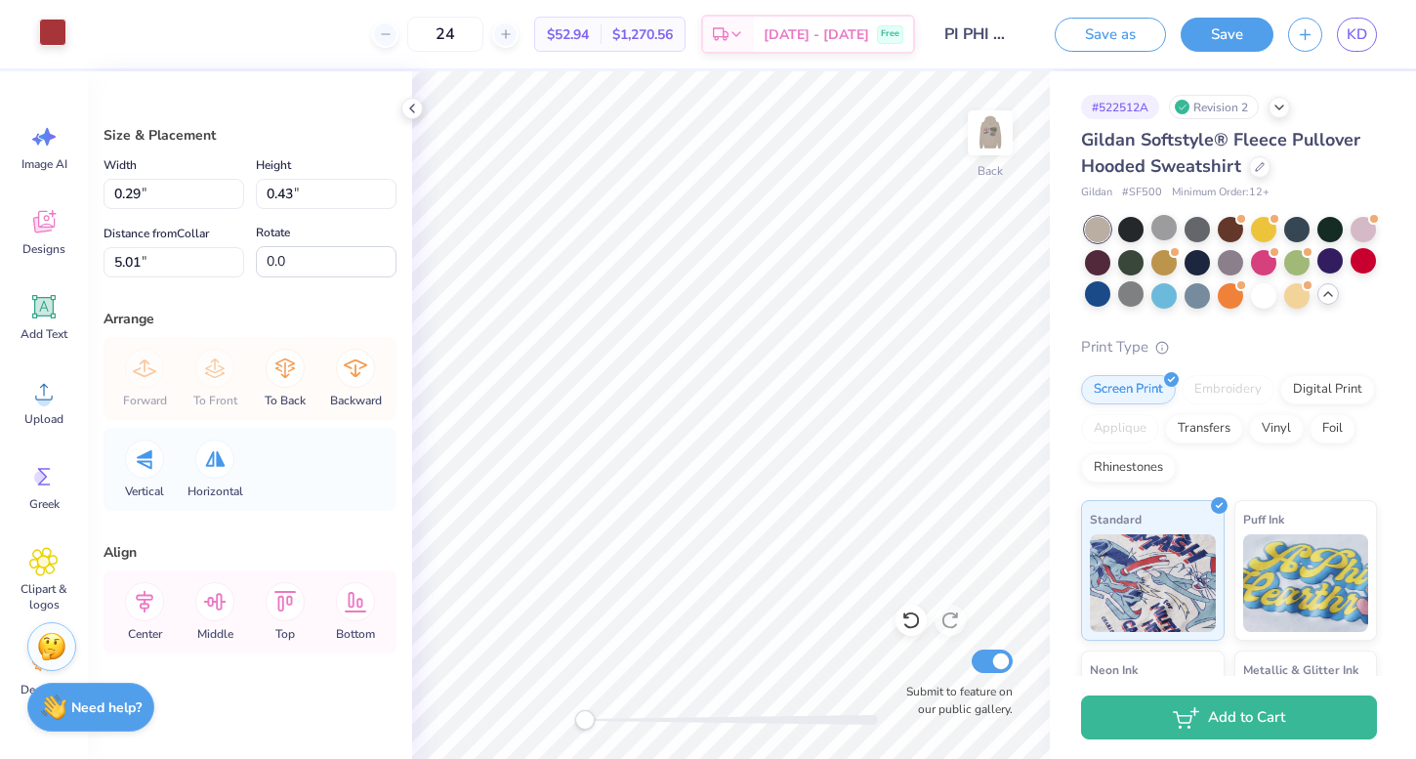
click at [50, 28] on div at bounding box center [52, 32] width 27 height 27
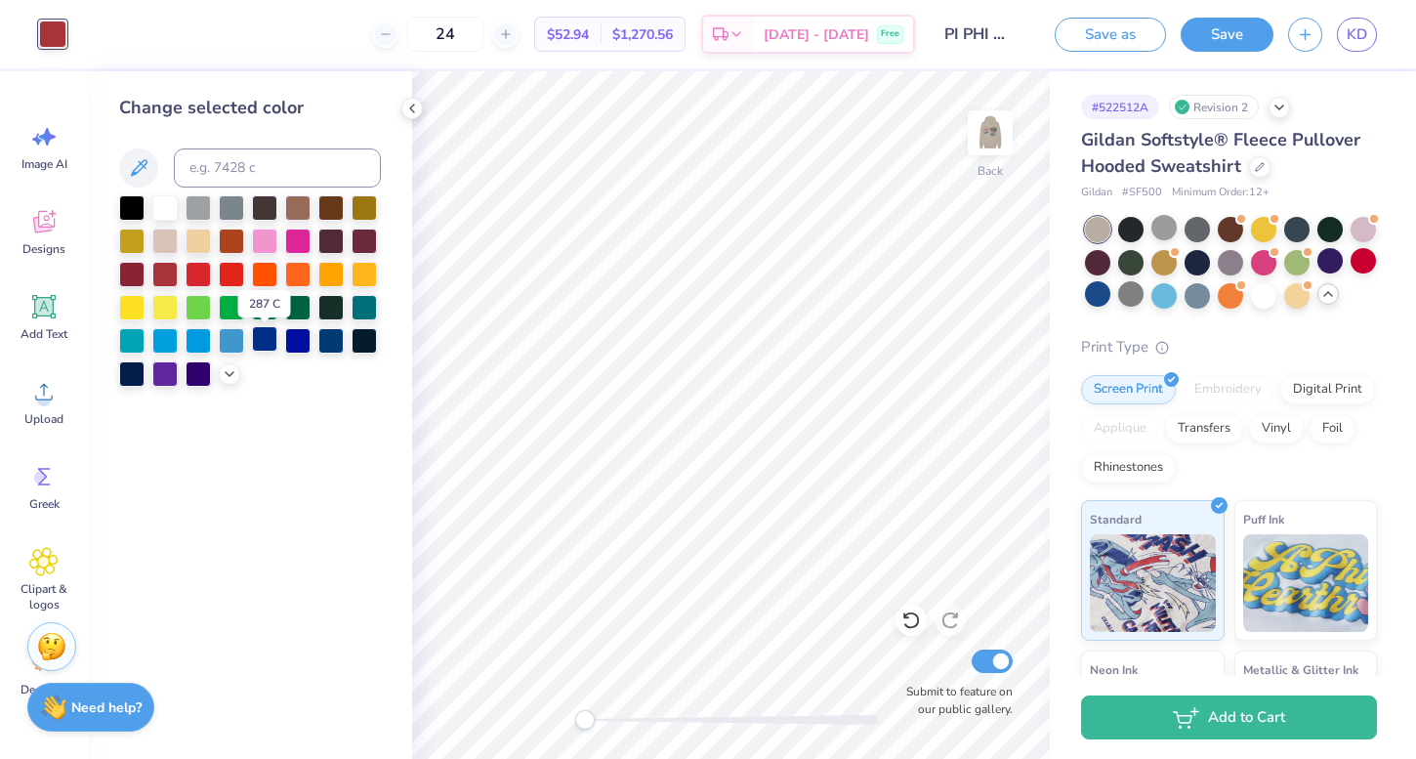
click at [264, 343] on div at bounding box center [264, 338] width 25 height 25
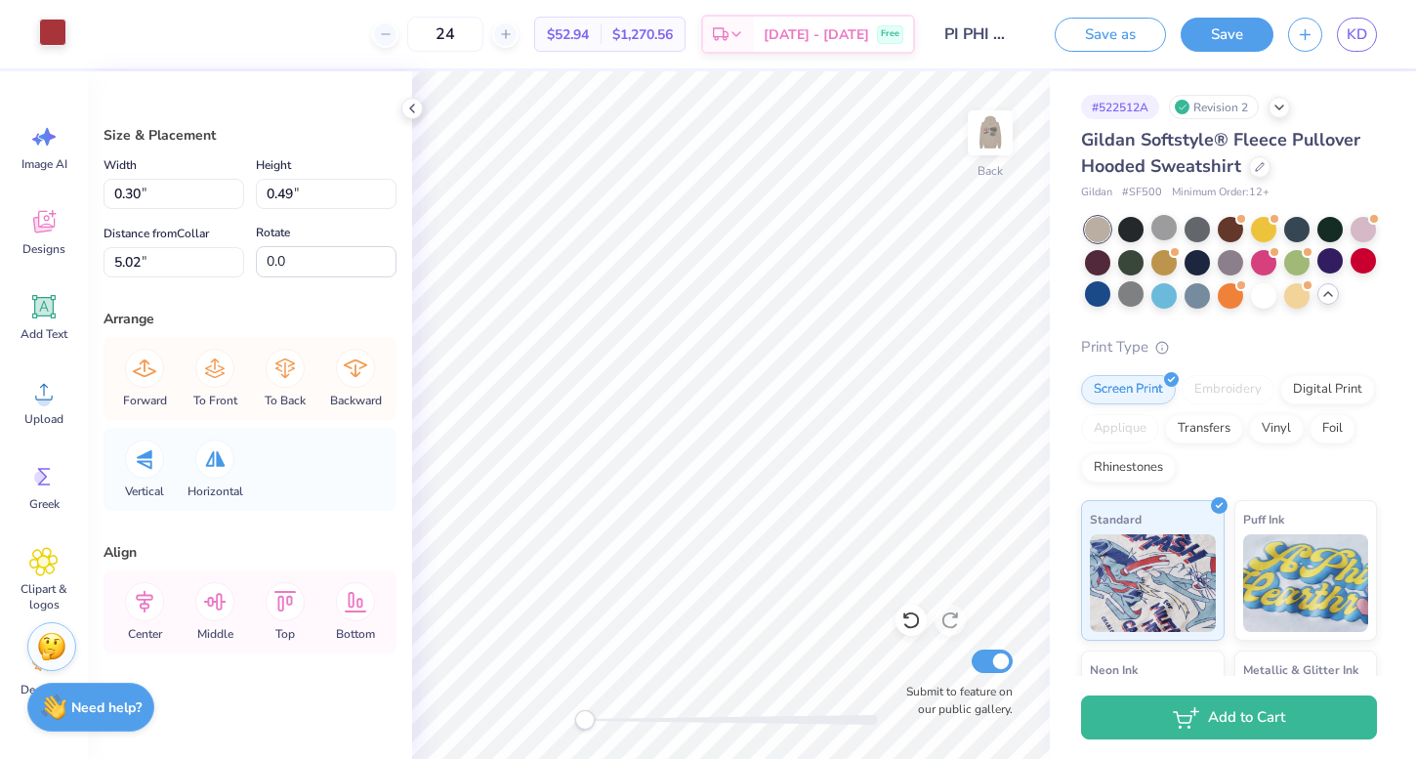
click at [43, 25] on div at bounding box center [52, 32] width 27 height 27
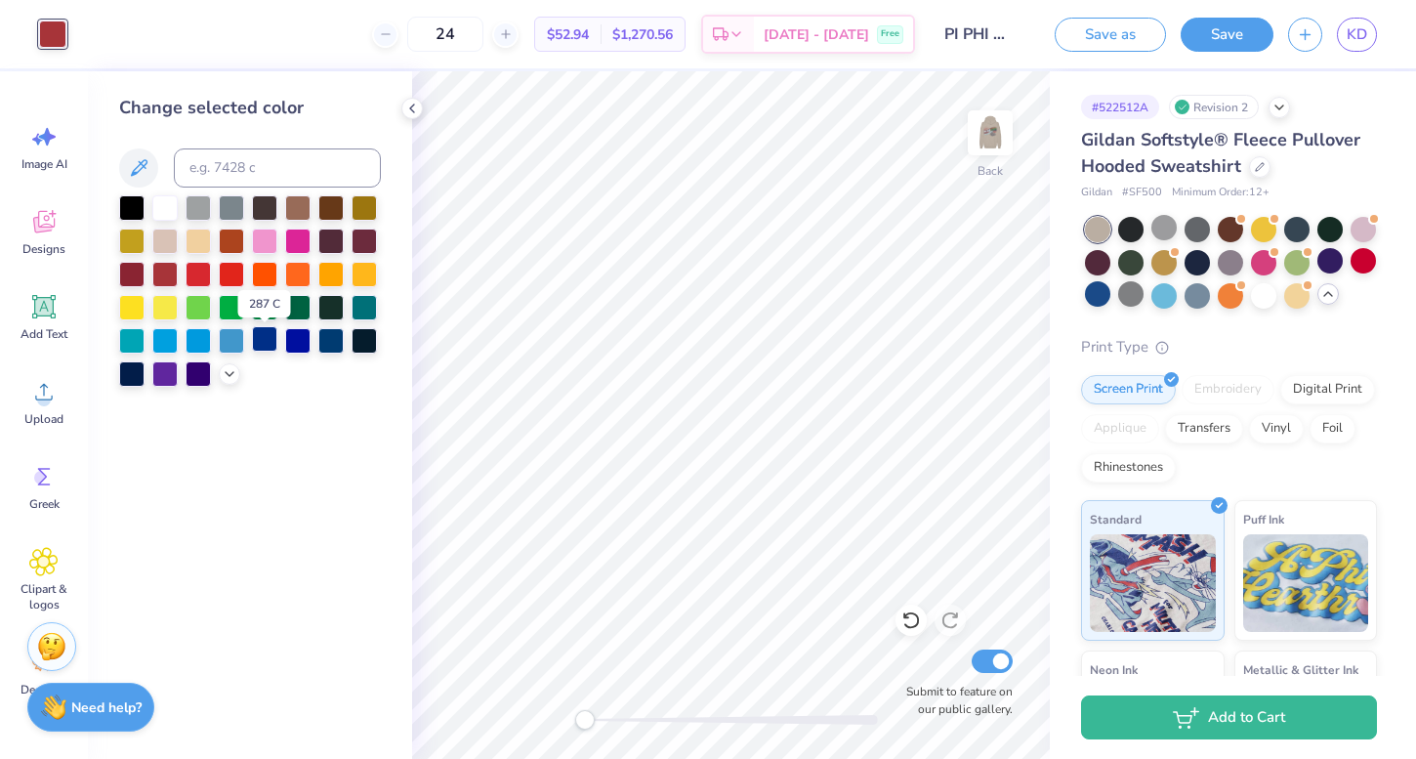
click at [269, 341] on div at bounding box center [264, 338] width 25 height 25
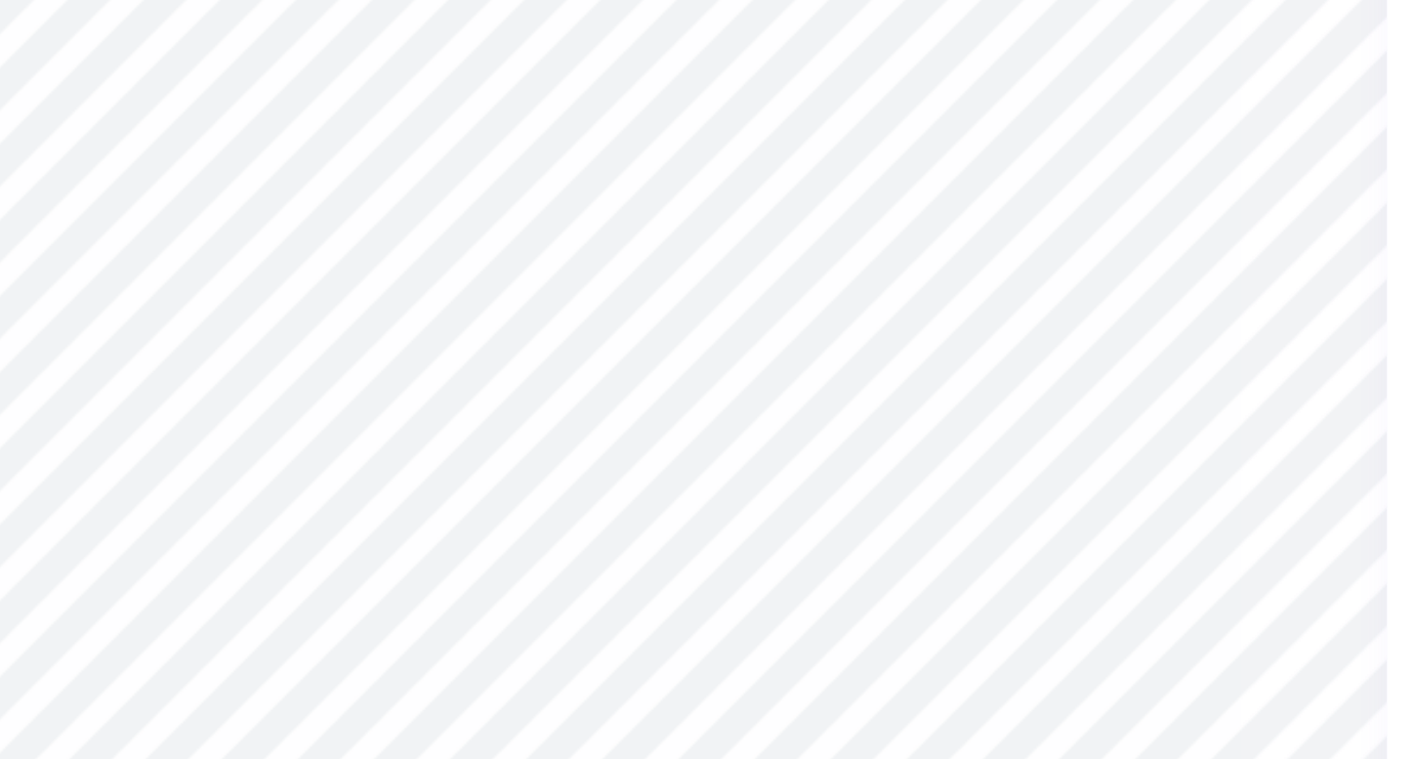
type input "0.35"
type input "0.30"
type input "0.18"
type input "0.16"
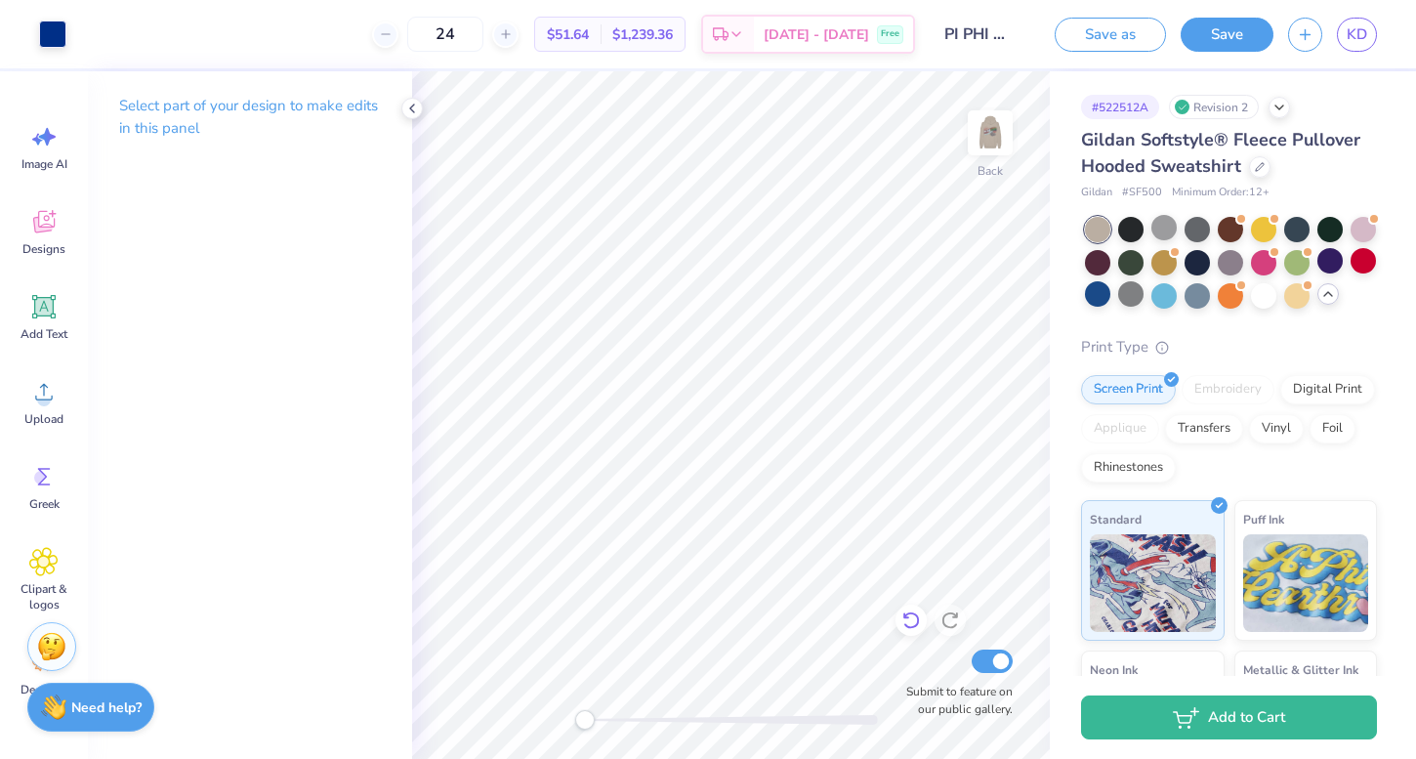
click at [906, 625] on icon at bounding box center [910, 621] width 17 height 18
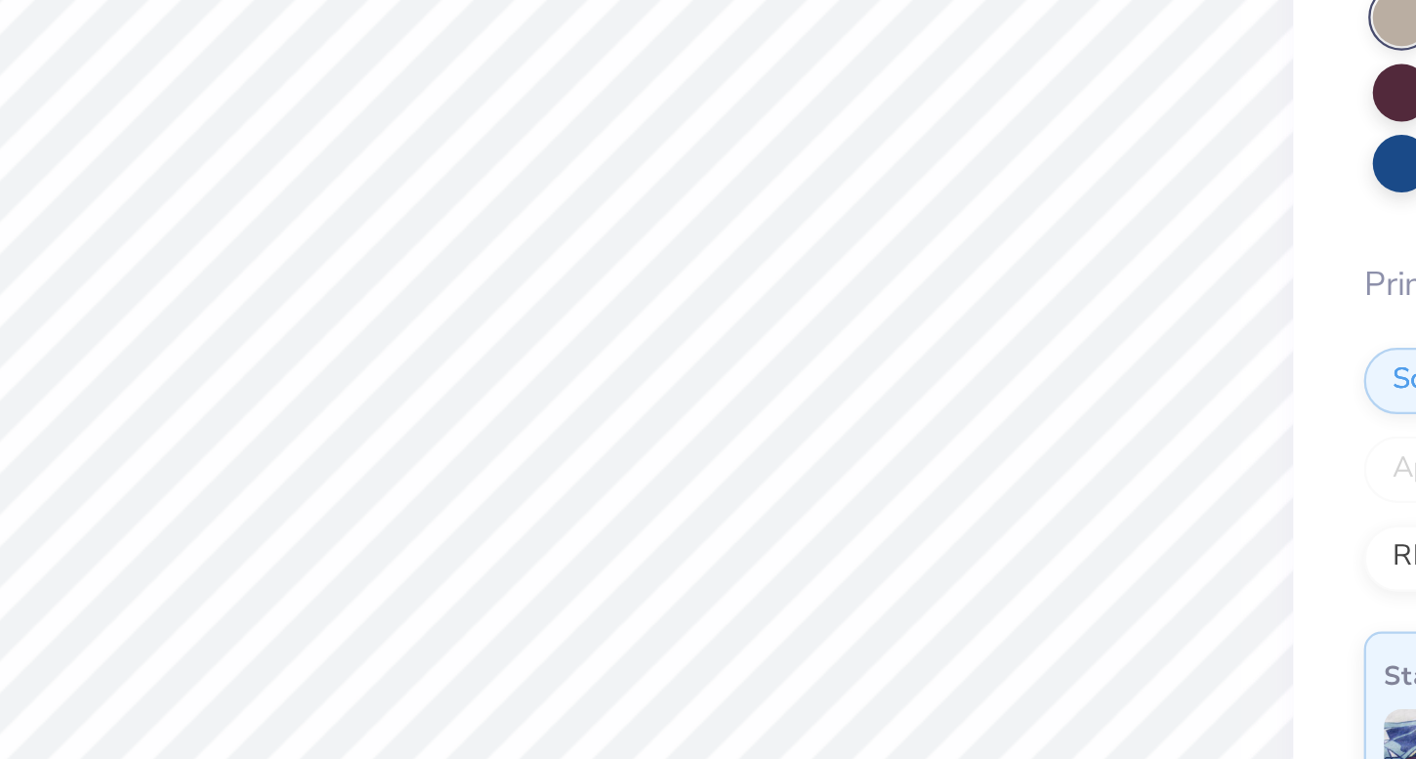
type input "0.11"
type input "0.09"
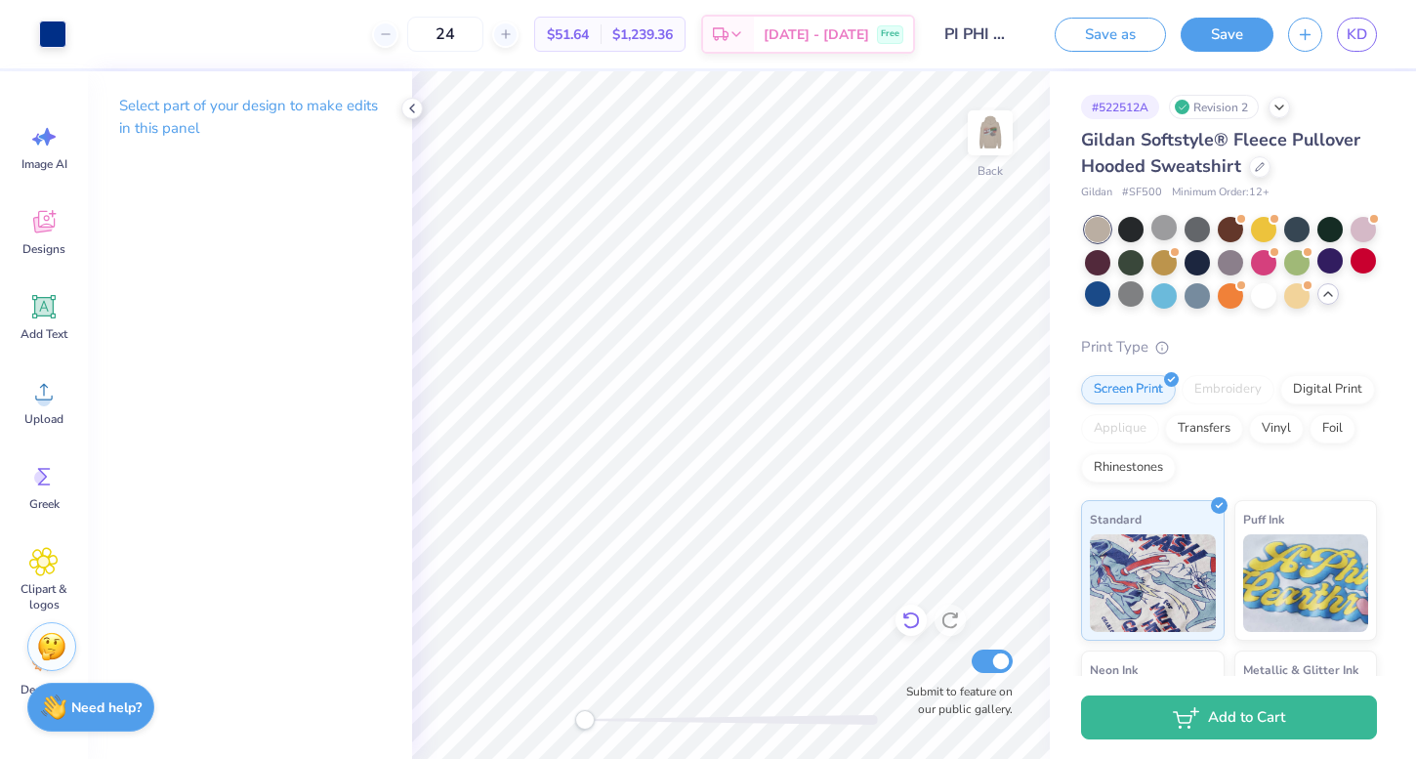
click at [917, 621] on icon at bounding box center [911, 620] width 20 height 20
click at [945, 617] on icon at bounding box center [950, 620] width 20 height 20
click at [979, 137] on img at bounding box center [990, 133] width 78 height 78
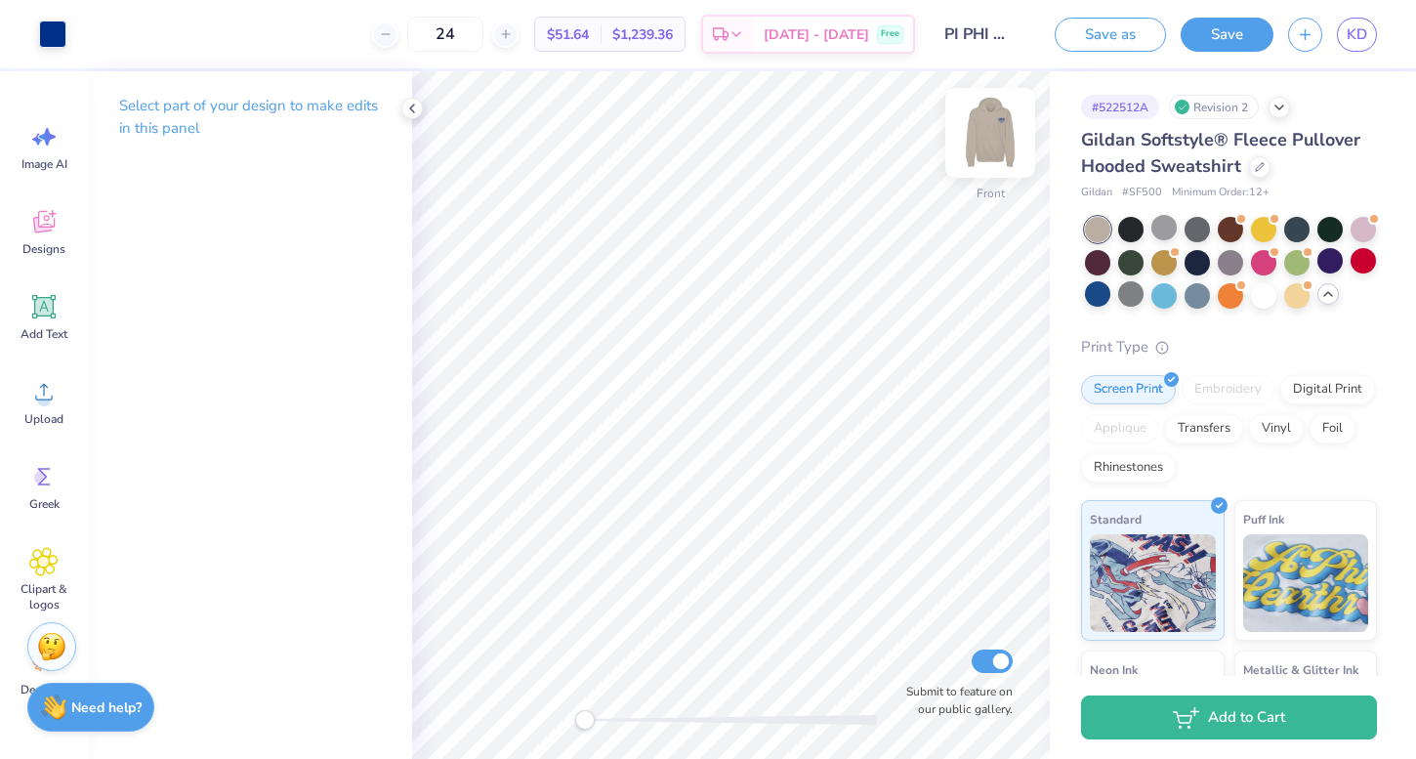
click at [996, 124] on img at bounding box center [990, 133] width 78 height 78
click at [984, 134] on img at bounding box center [990, 133] width 78 height 78
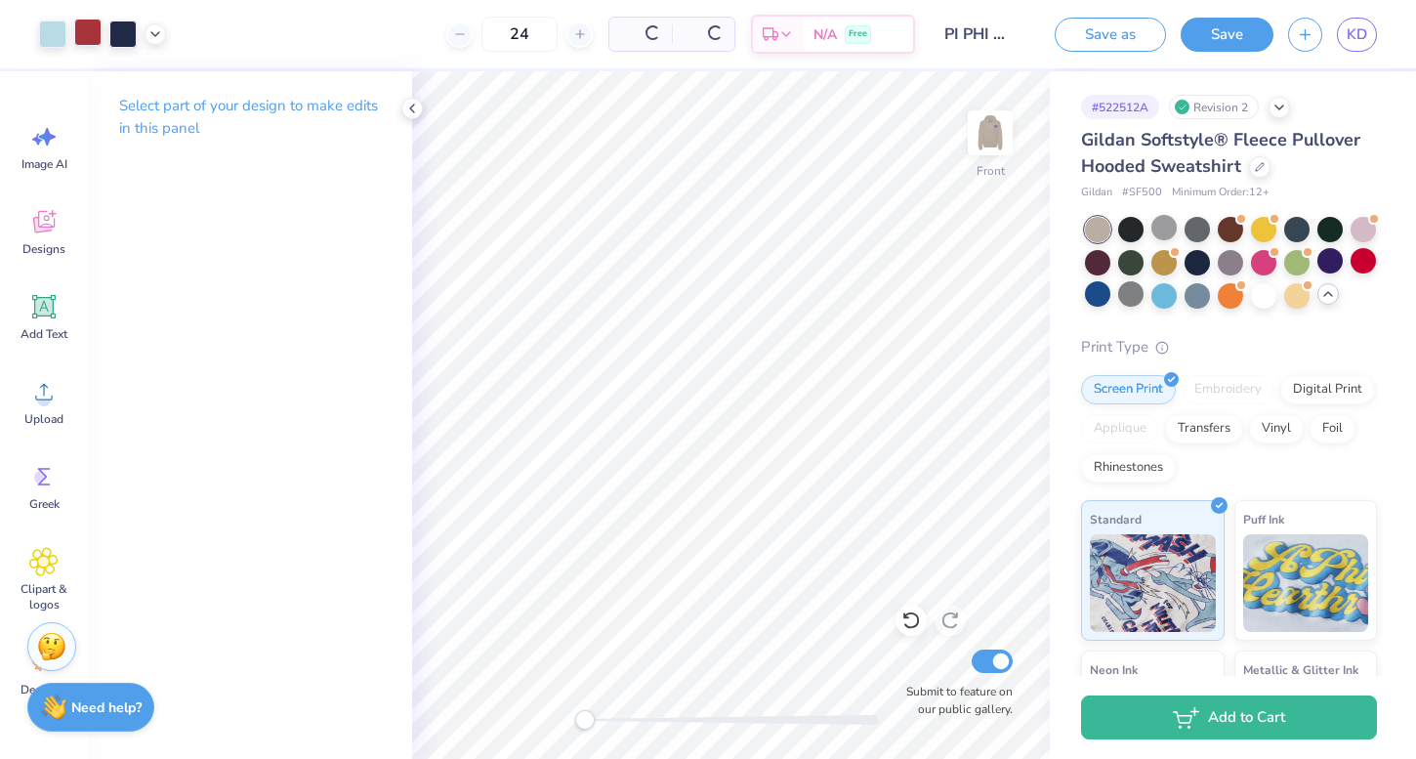
click at [87, 34] on div at bounding box center [87, 32] width 27 height 27
click at [94, 39] on div at bounding box center [87, 32] width 27 height 27
click at [95, 37] on div at bounding box center [87, 32] width 27 height 27
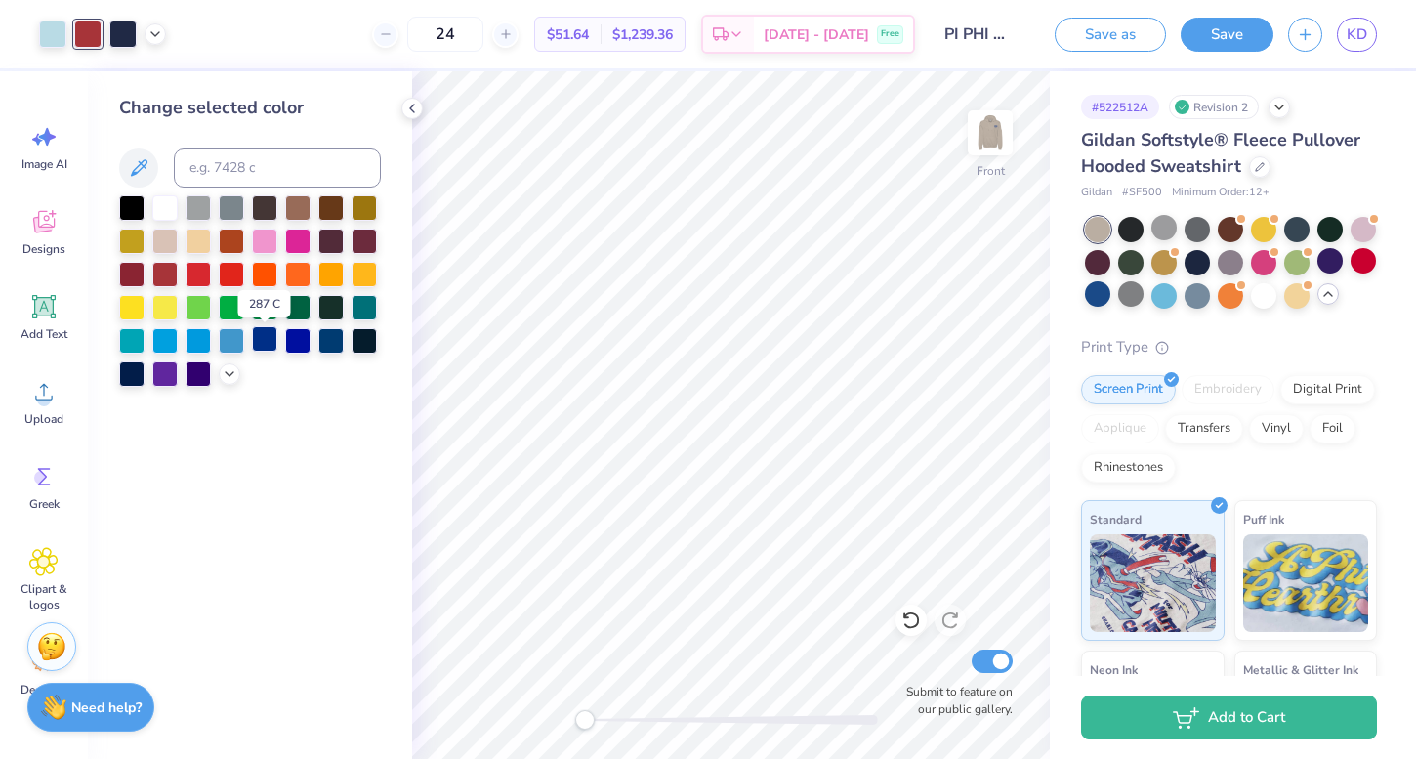
click at [271, 347] on div at bounding box center [264, 338] width 25 height 25
click at [164, 272] on div at bounding box center [164, 272] width 25 height 25
click at [263, 348] on div at bounding box center [264, 338] width 25 height 25
